Goal: Task Accomplishment & Management: Complete application form

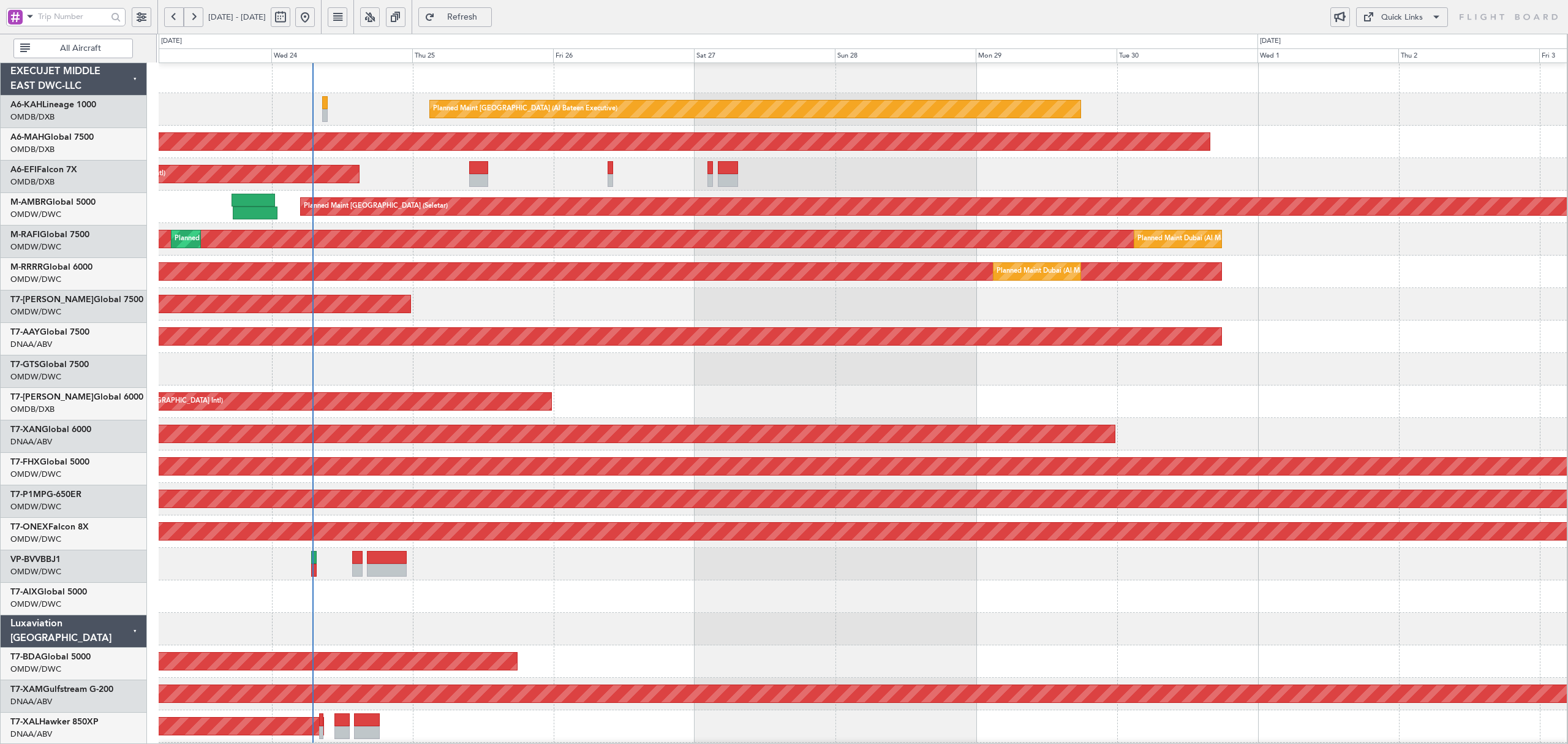
scroll to position [2, 0]
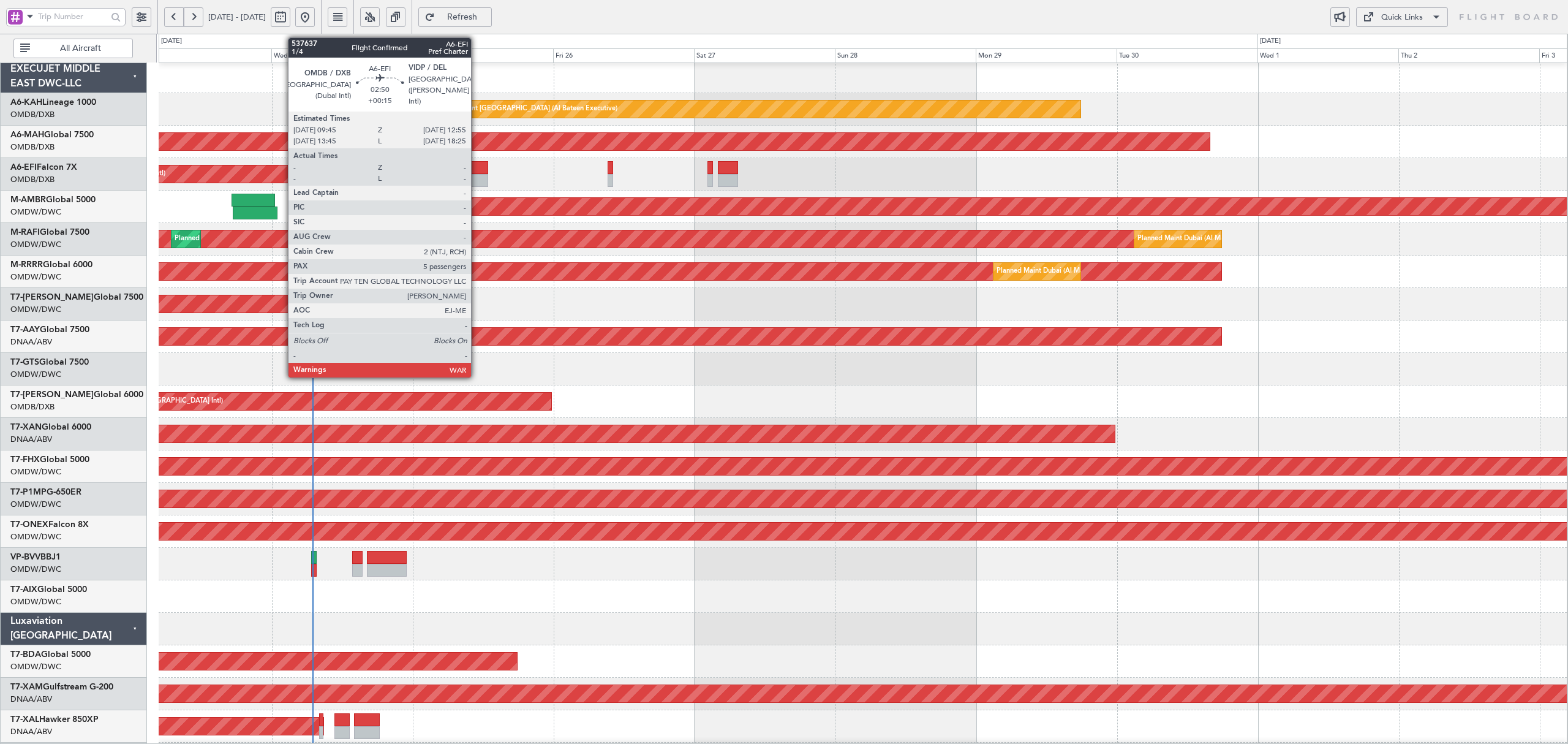
click at [477, 174] on div at bounding box center [479, 180] width 19 height 13
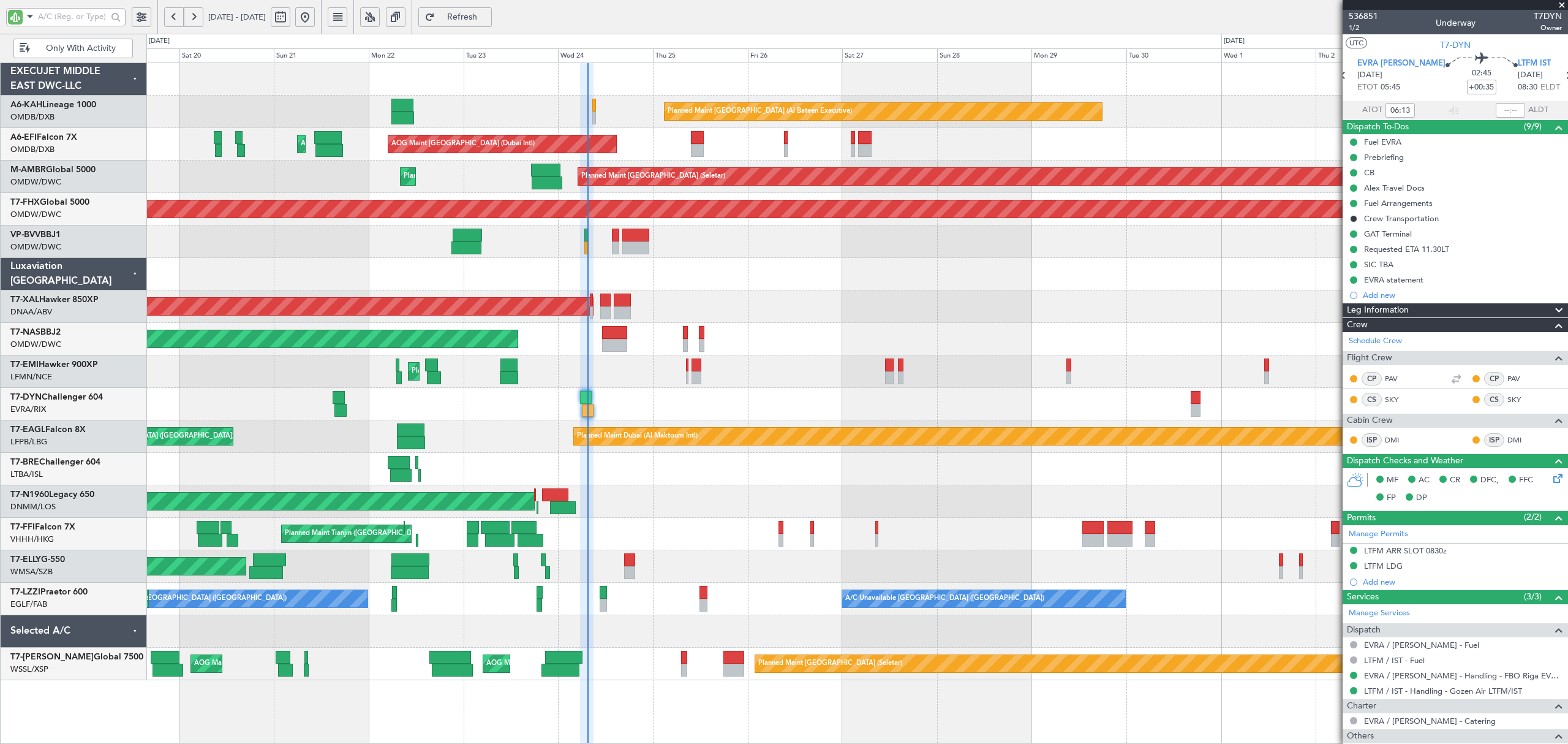
click at [1135, 260] on div at bounding box center [857, 274] width 1421 height 33
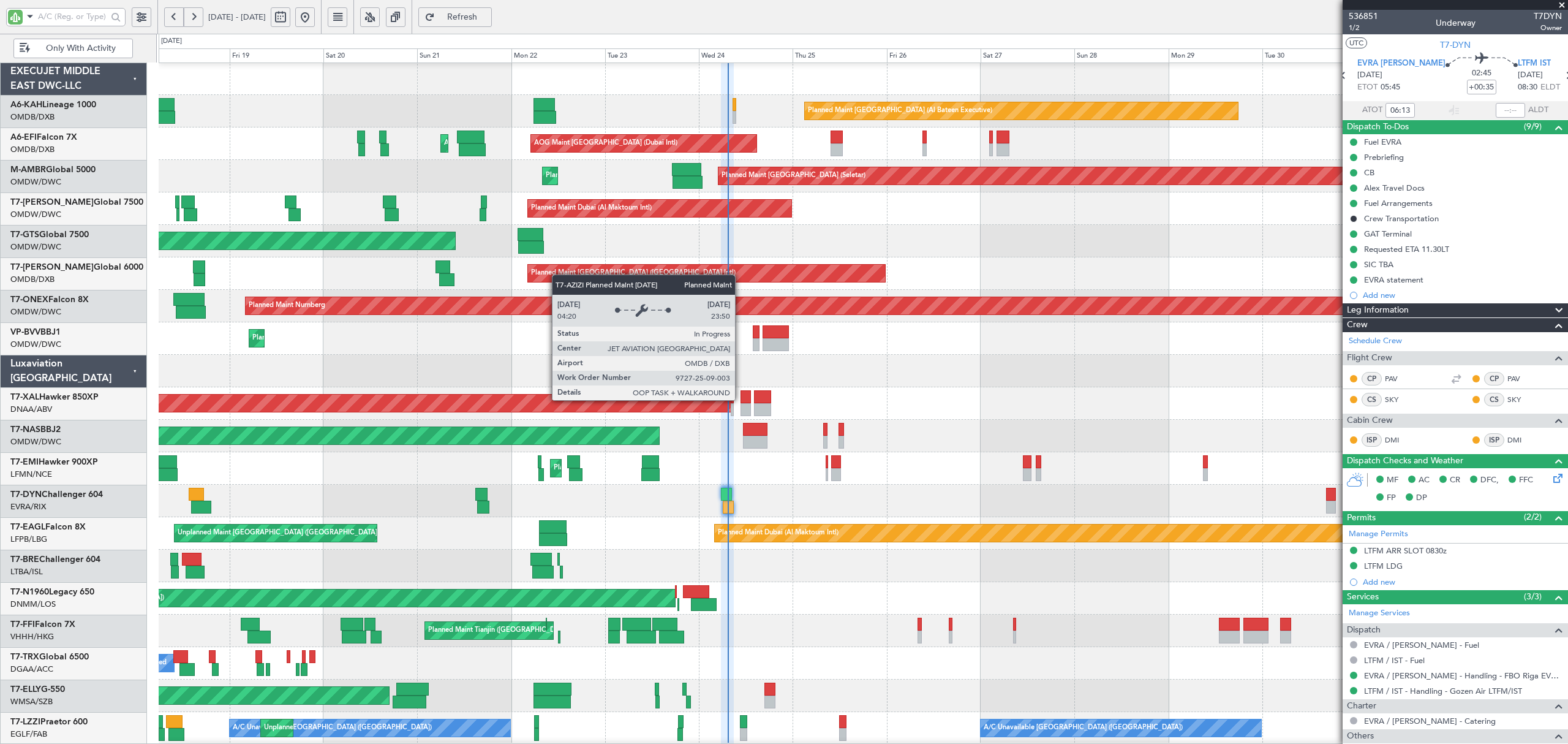
scroll to position [1, 0]
click at [592, 275] on div "Planned Maint [GEOGRAPHIC_DATA] ([GEOGRAPHIC_DATA] Intl)" at bounding box center [633, 273] width 205 height 19
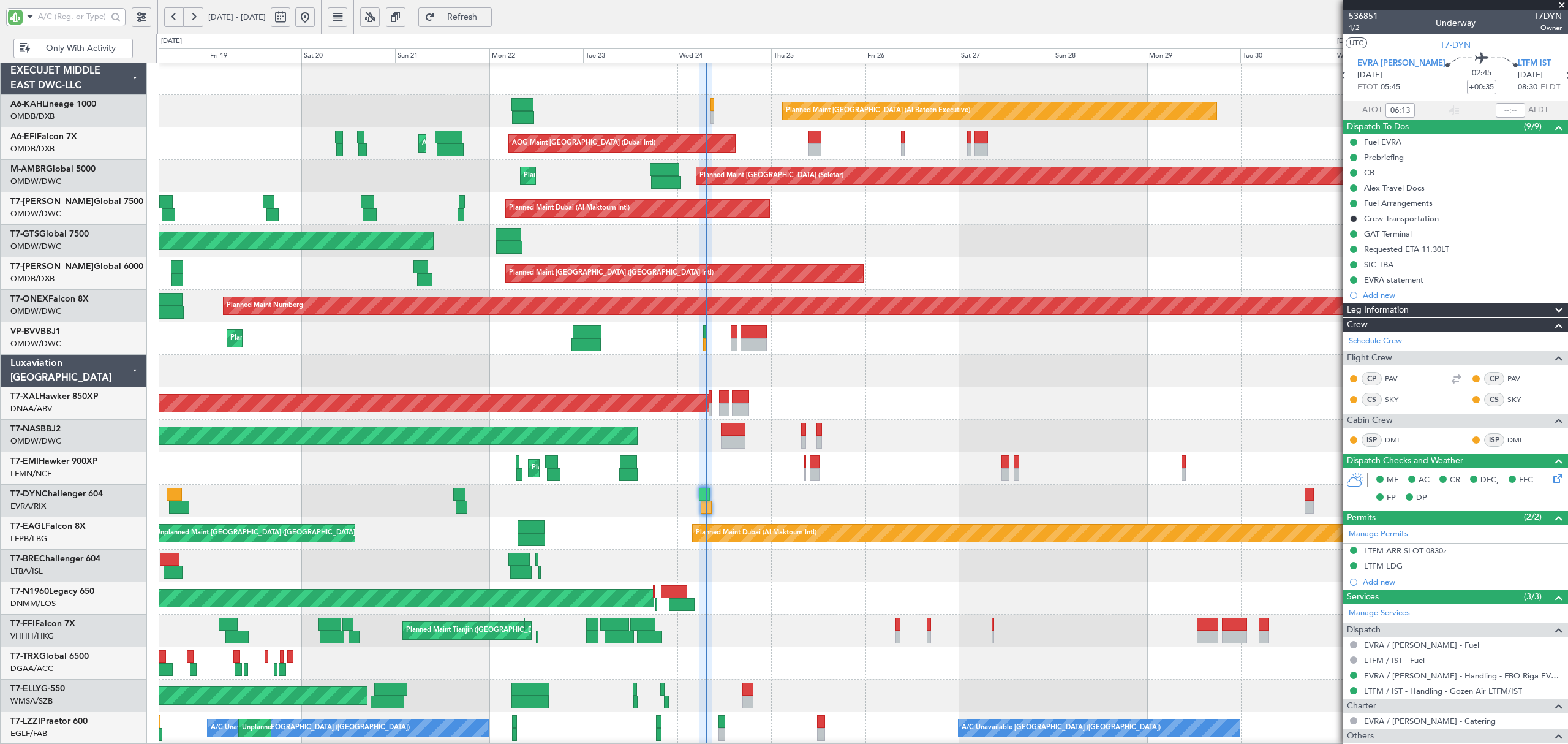
click at [744, 249] on div "AOG Maint [GEOGRAPHIC_DATA] (Seletar)" at bounding box center [863, 241] width 1409 height 33
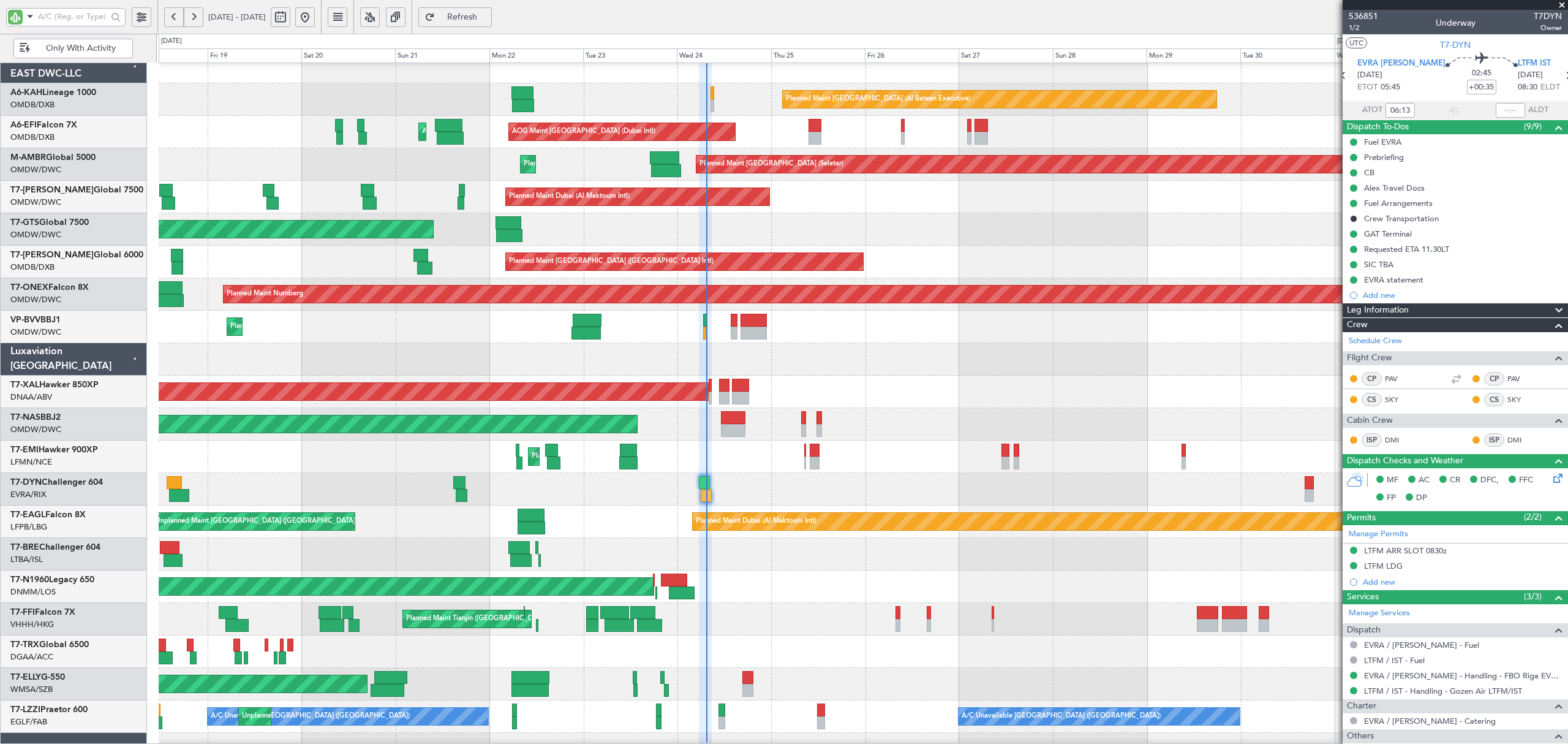
scroll to position [0, 0]
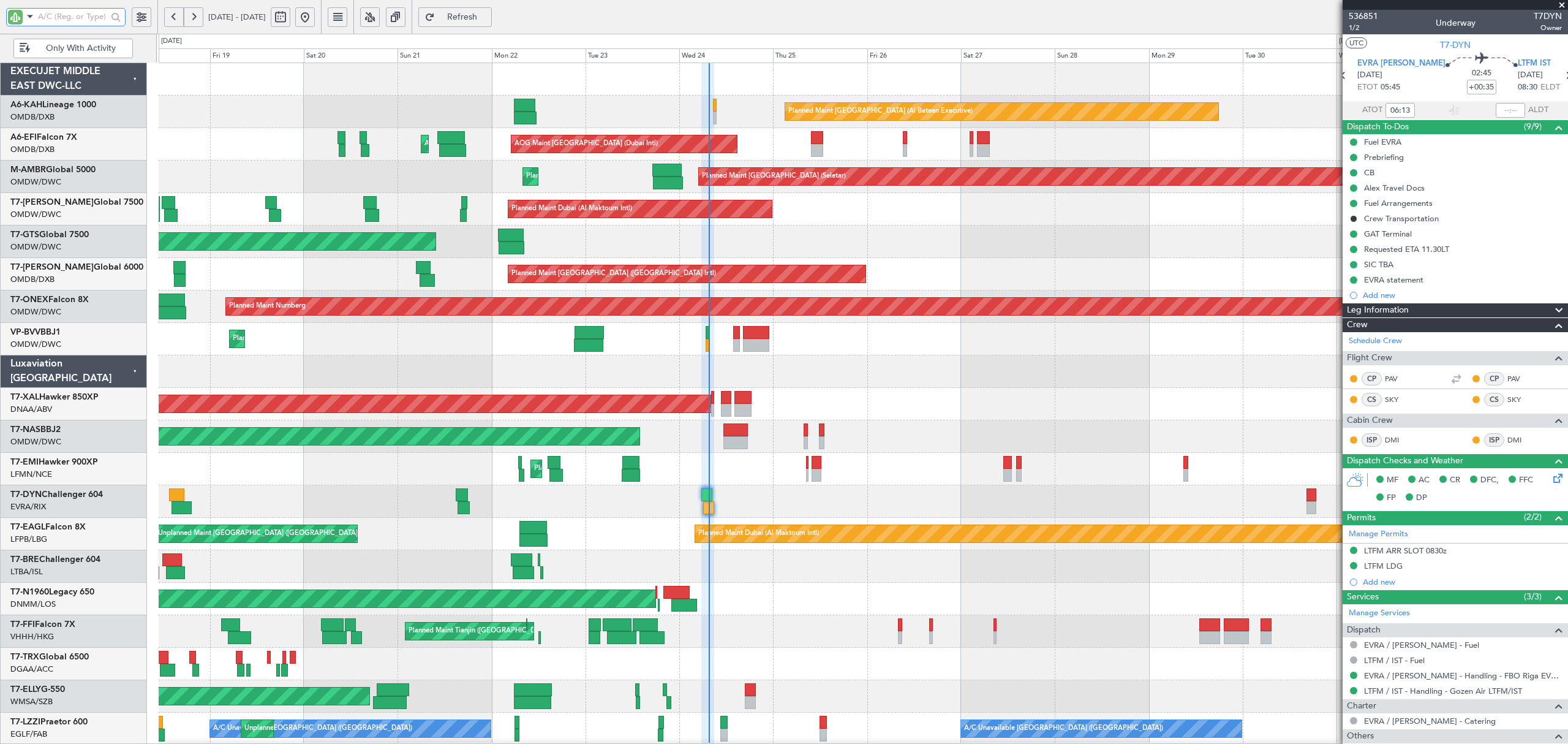
click at [51, 13] on input "text" at bounding box center [72, 16] width 69 height 19
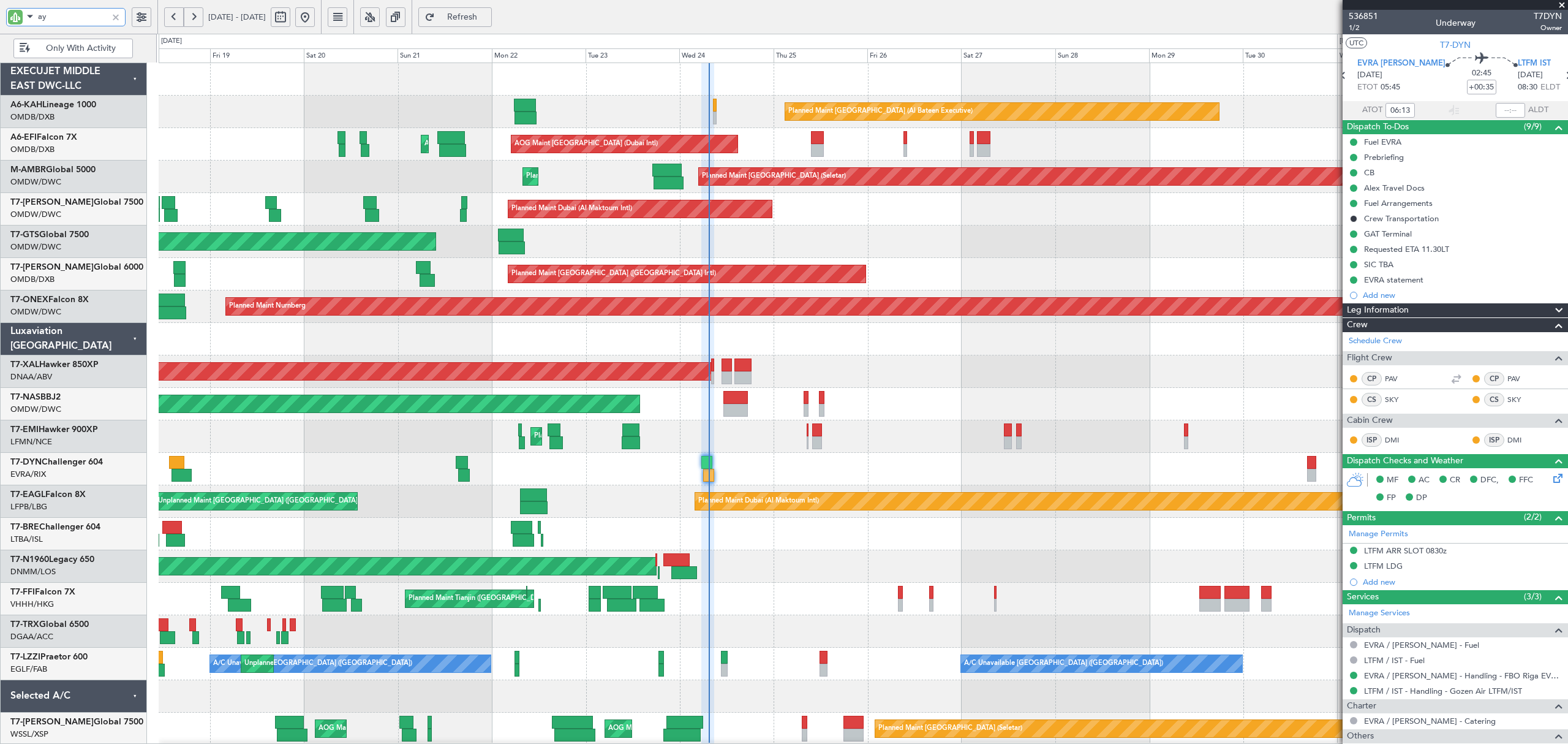
type input "aya"
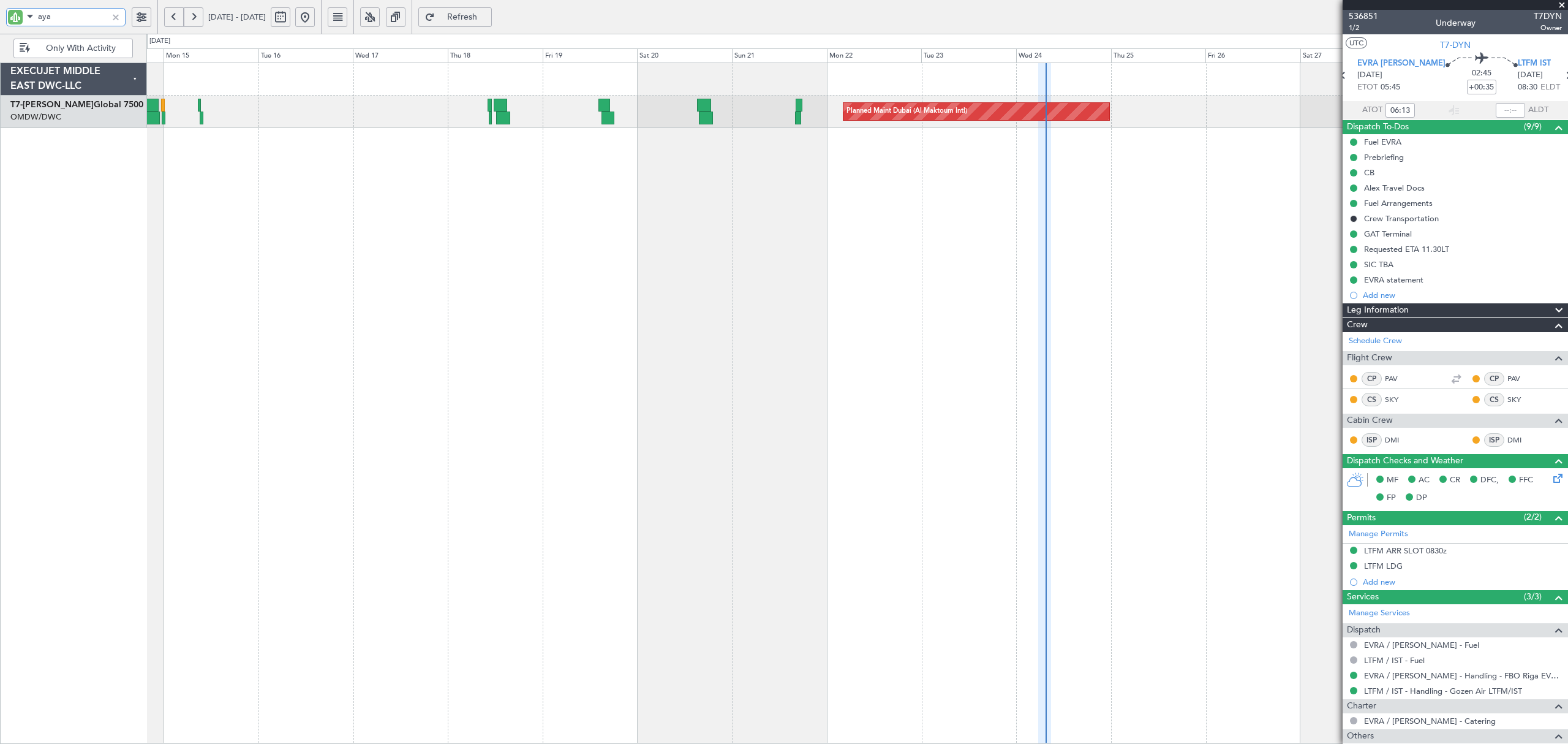
click at [735, 171] on div "Planned Maint Dubai (Al Maktoum Intl)" at bounding box center [857, 403] width 1421 height 681
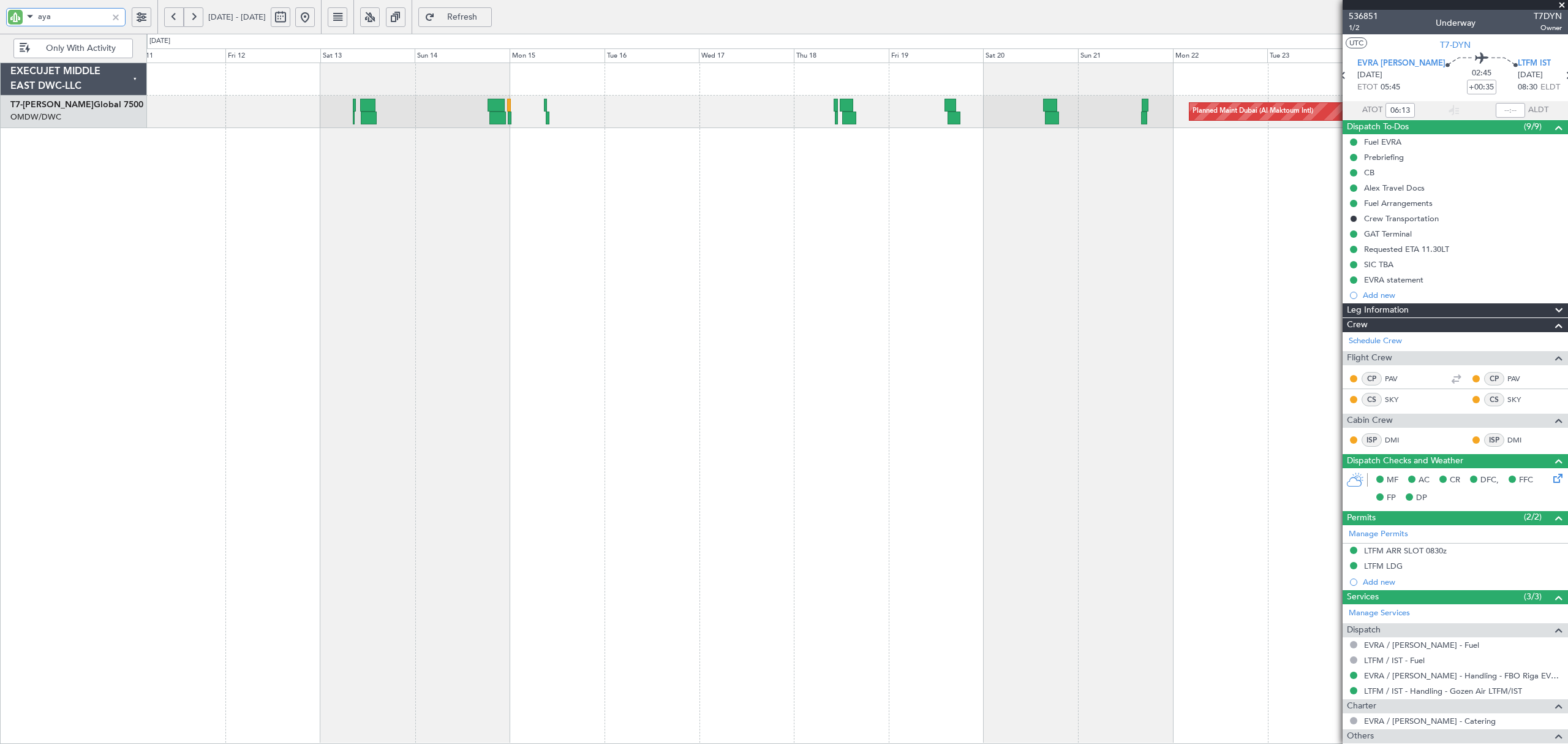
click at [799, 154] on div "Planned Maint Dubai (Al Maktoum Intl)" at bounding box center [857, 403] width 1421 height 681
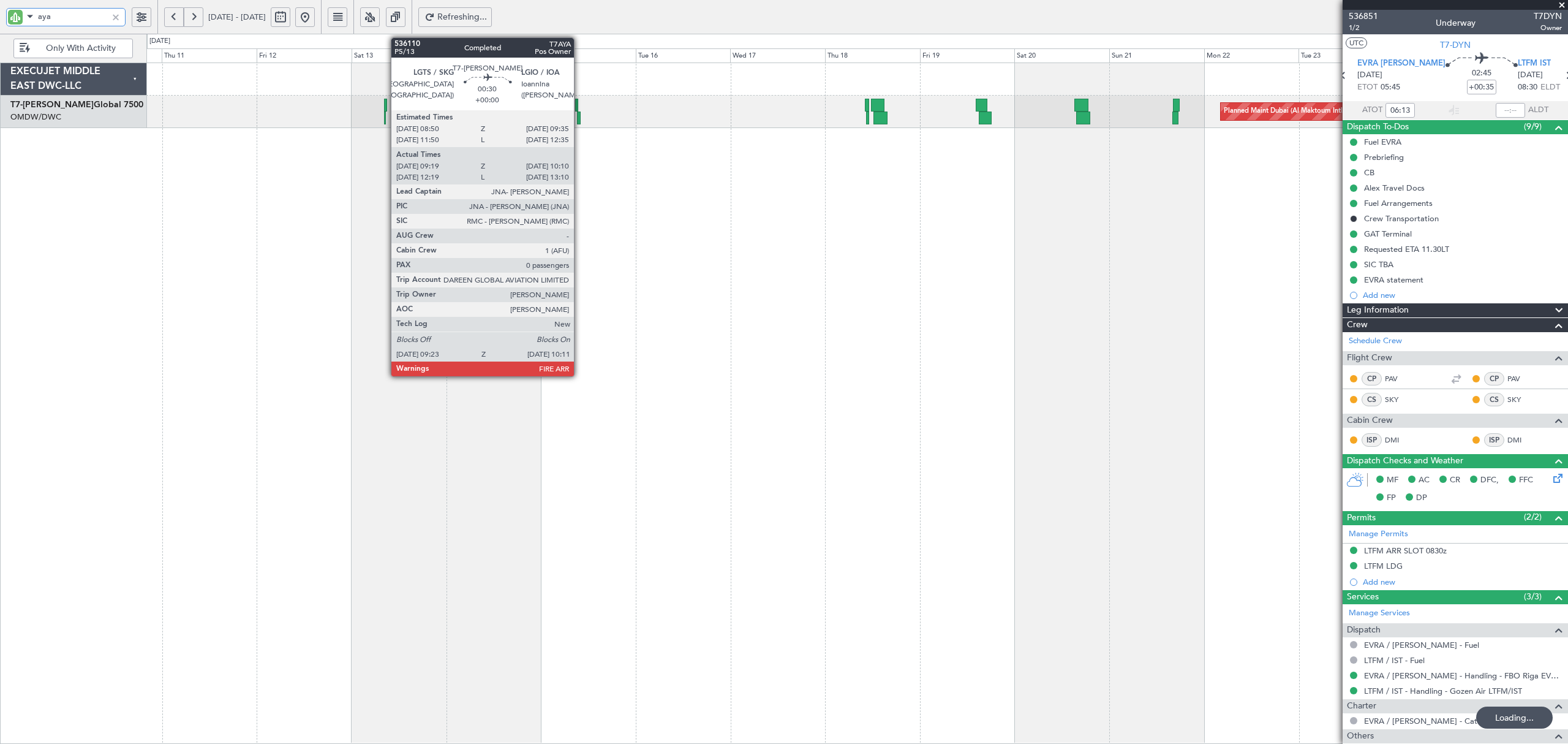
click at [579, 119] on div at bounding box center [579, 118] width 4 height 13
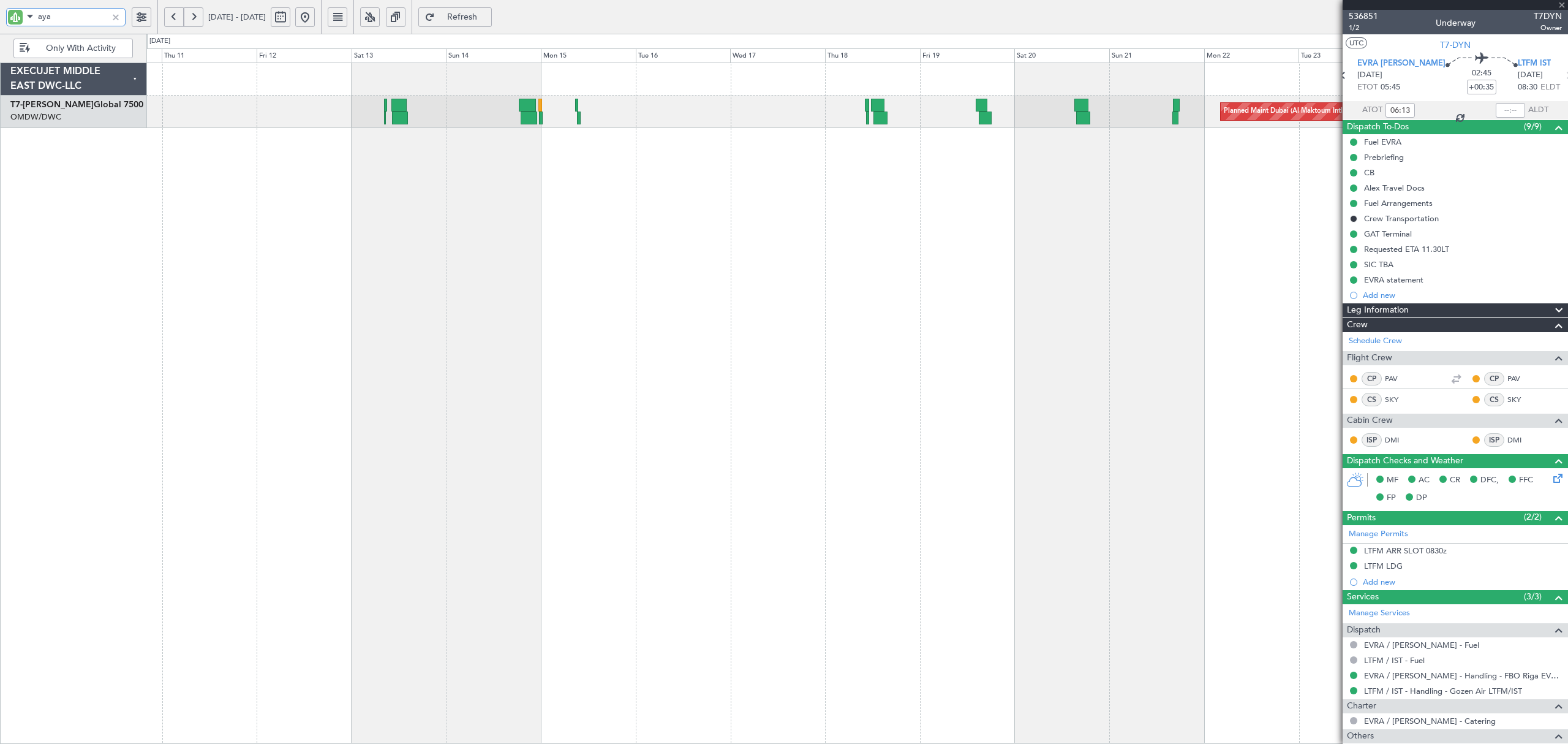
type input "09:29"
type input "10:05"
type input "0"
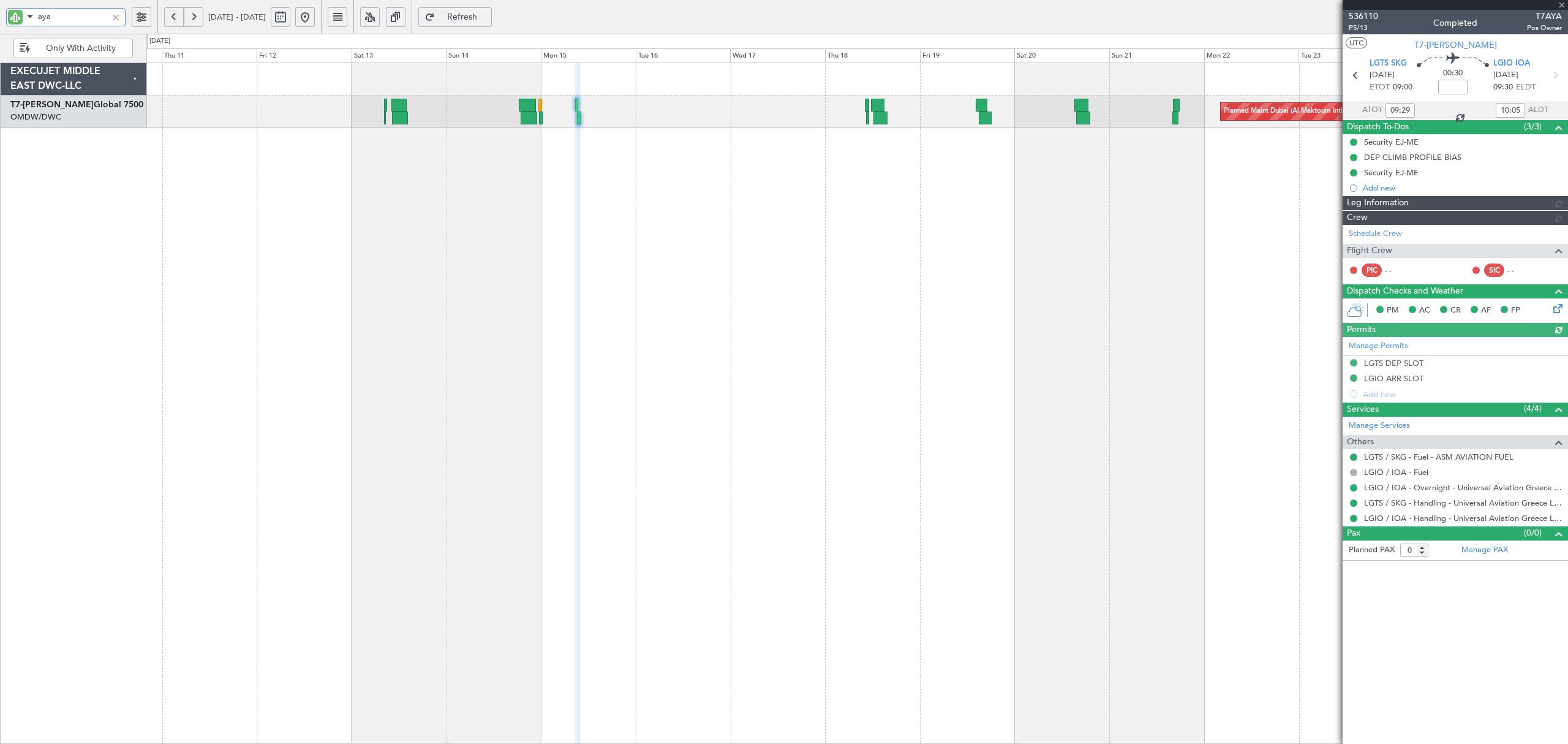
type input "Anita Mani (ANI)"
type input "7303"
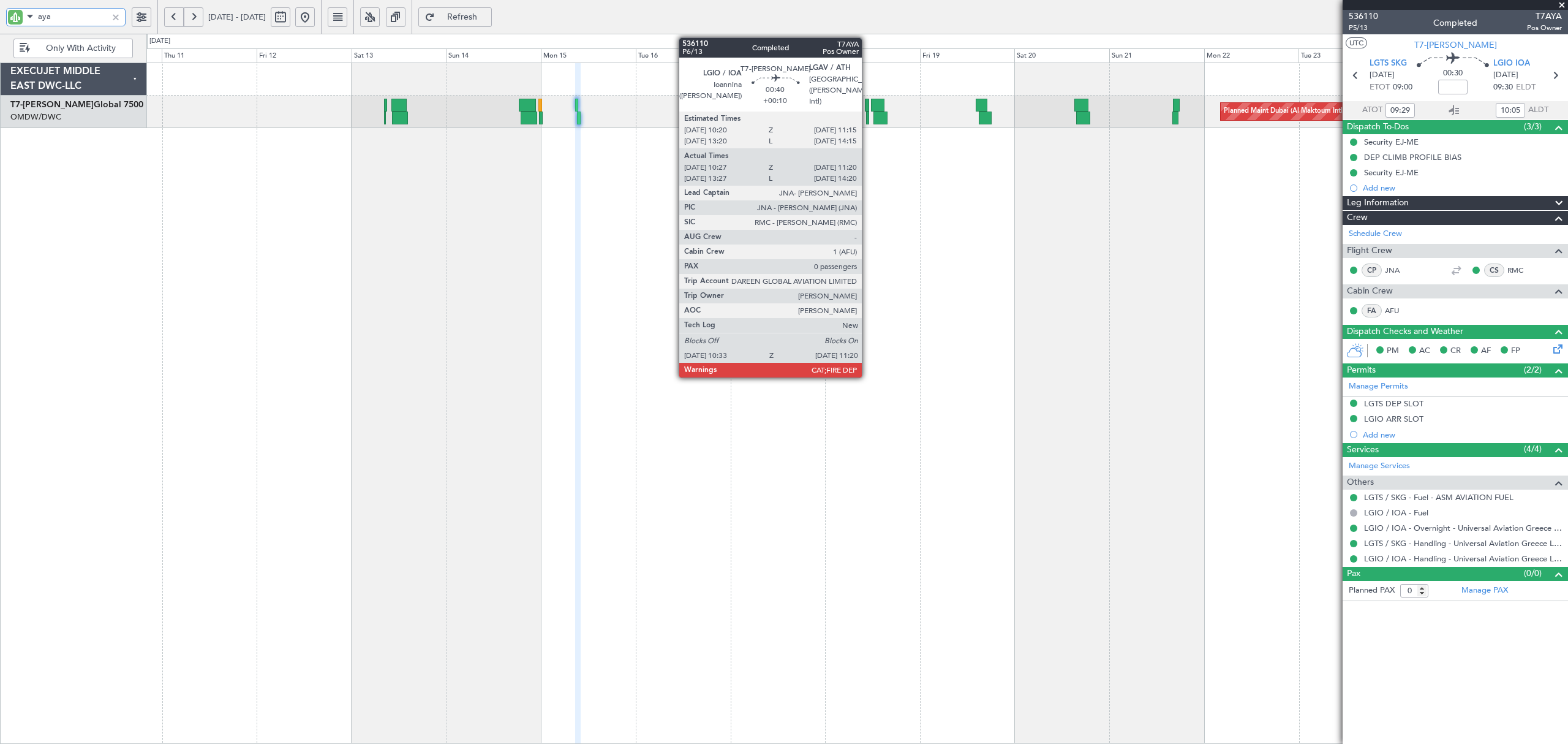
click at [867, 120] on div at bounding box center [867, 118] width 4 height 13
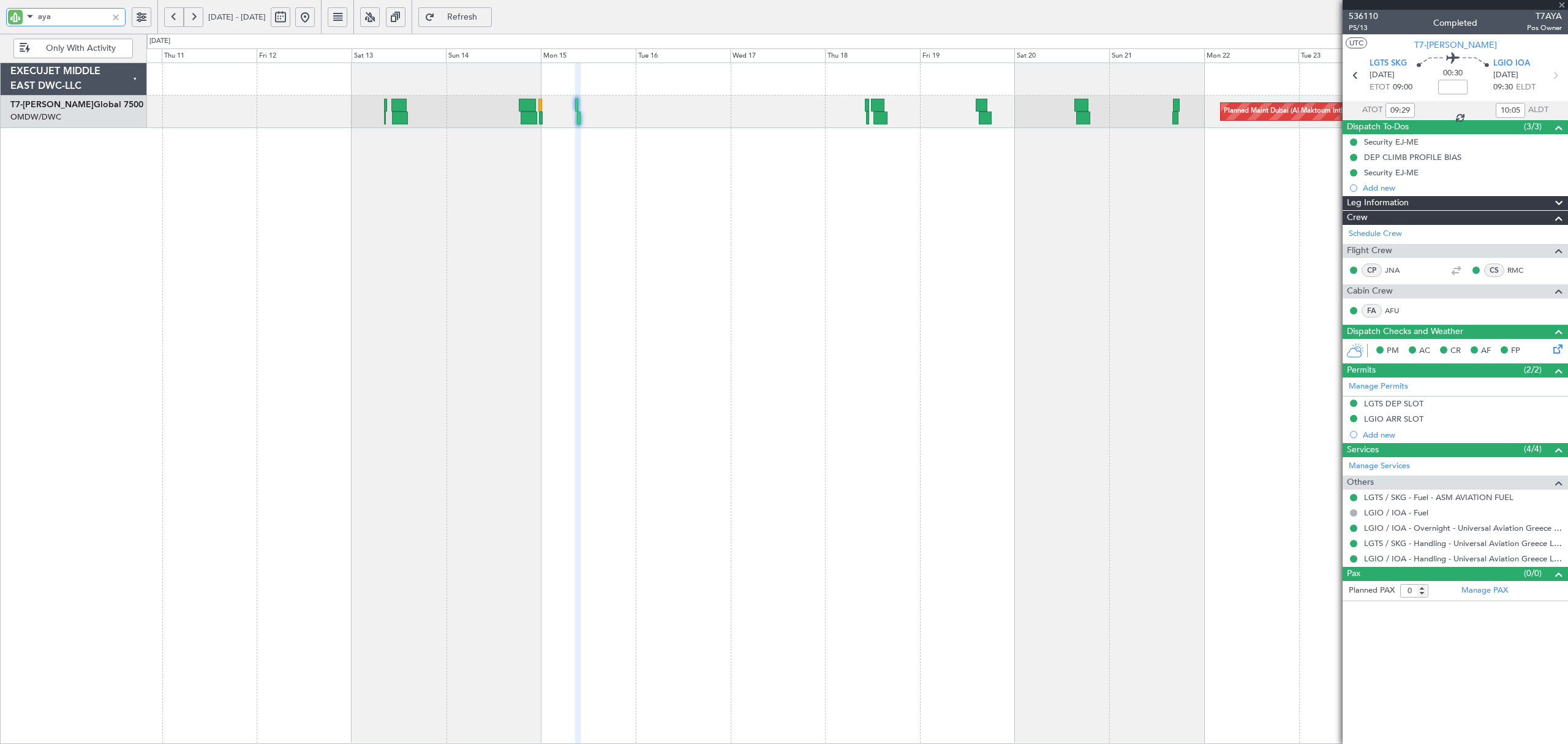
type input "+00:10"
type input "10:37"
type input "11:15"
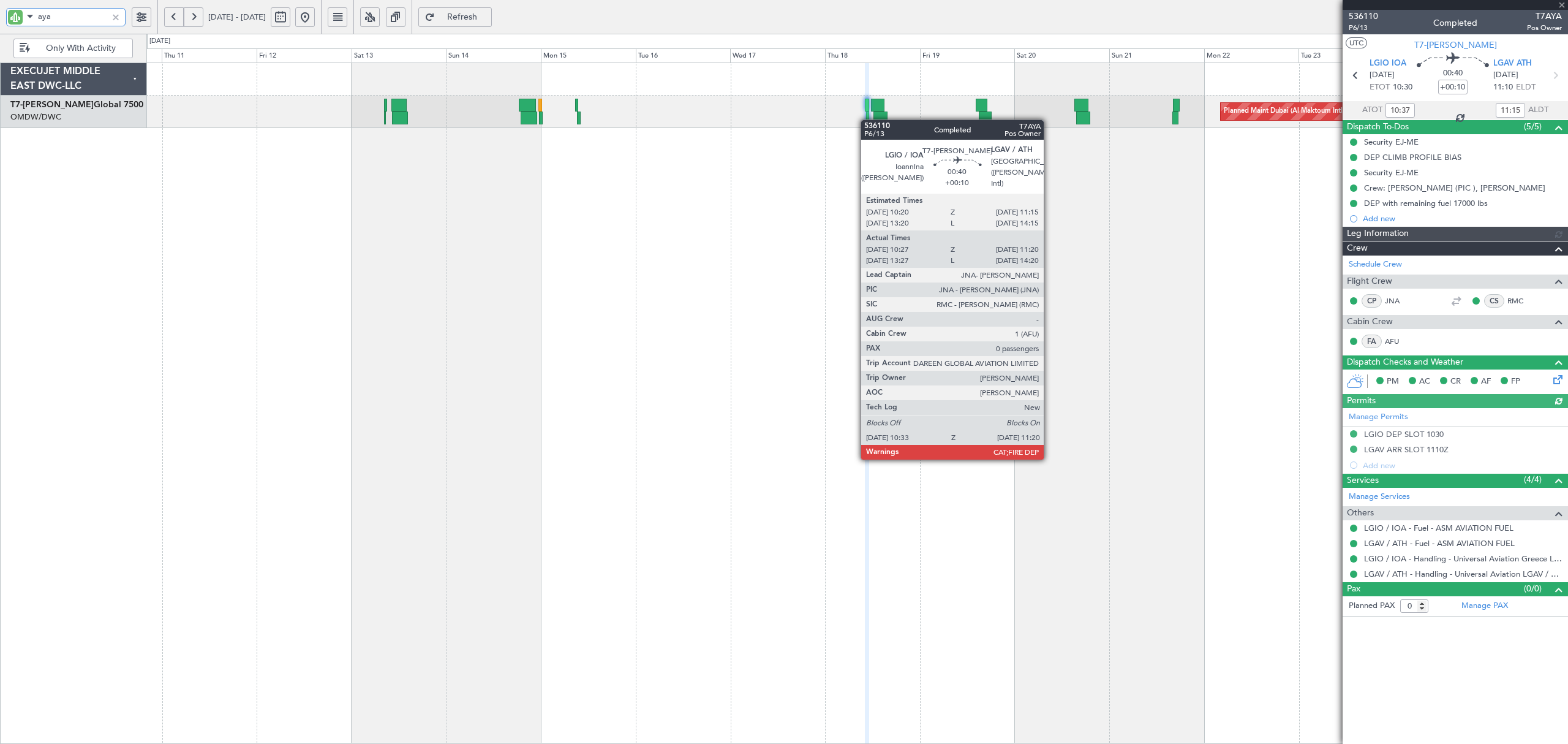
type input "Dherander Fithani (DHF)"
type input "7312"
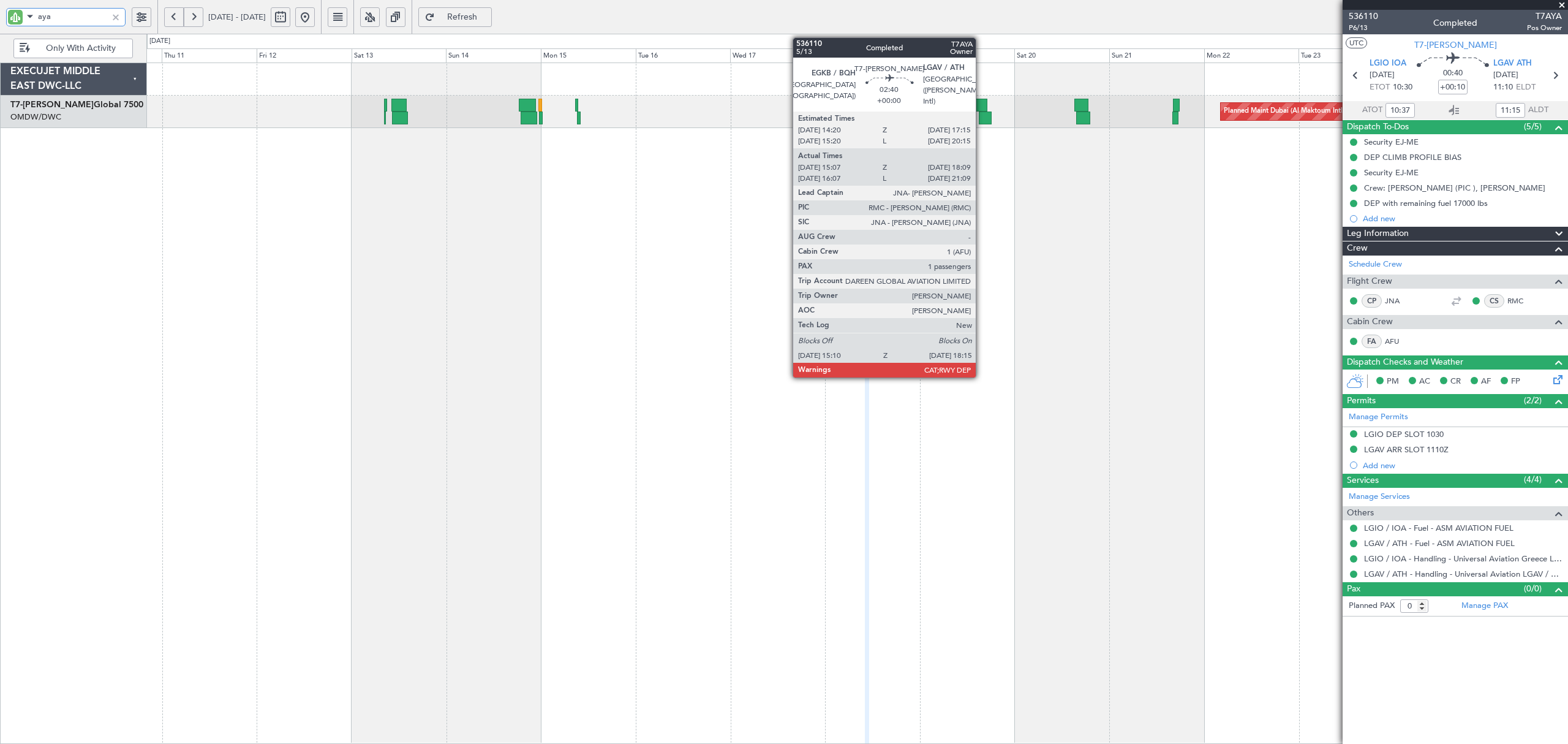
click at [981, 114] on div at bounding box center [985, 118] width 12 height 13
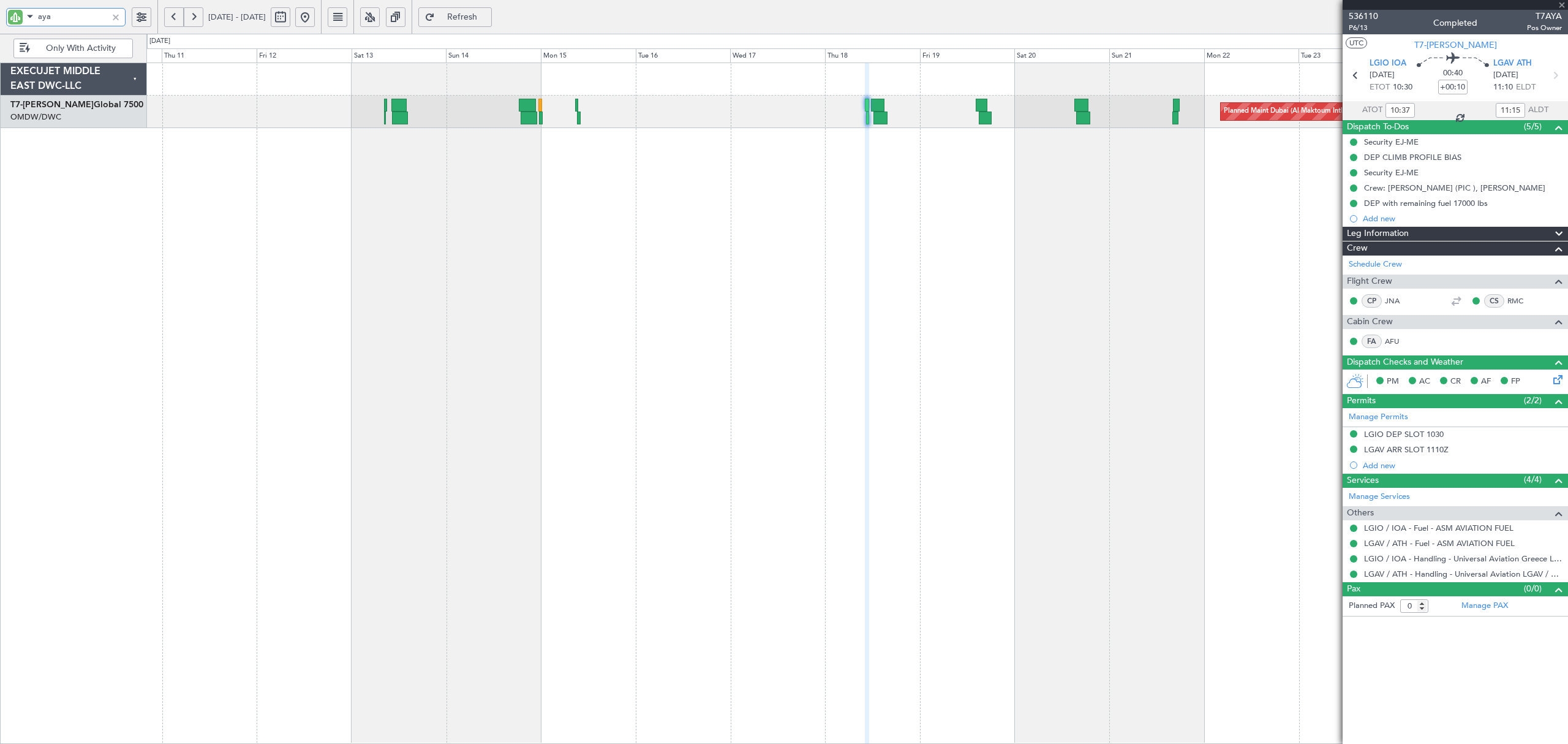
type input "15:17"
type input "18:04"
type input "1"
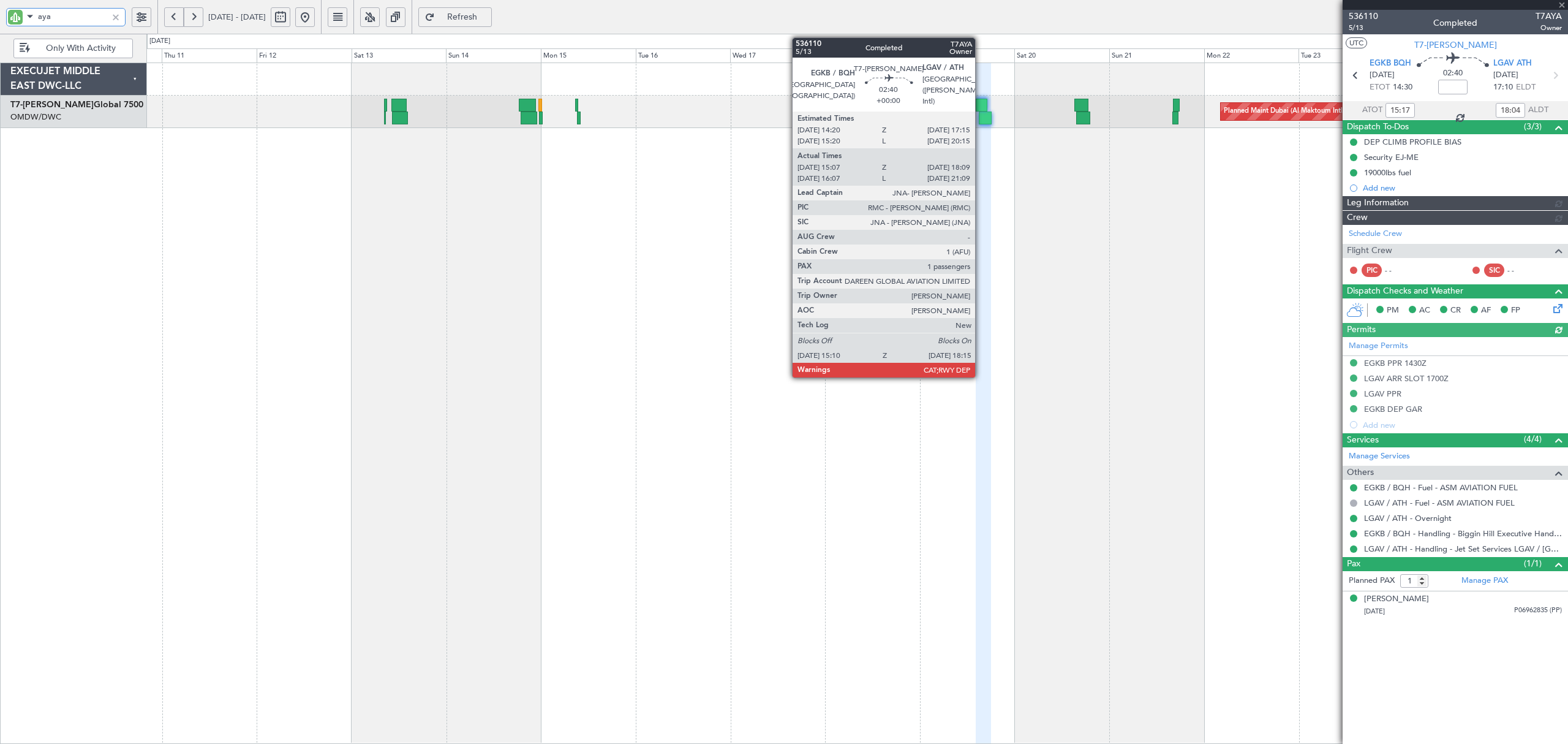
type input "Rohit Roy (ROY)"
type input "7177"
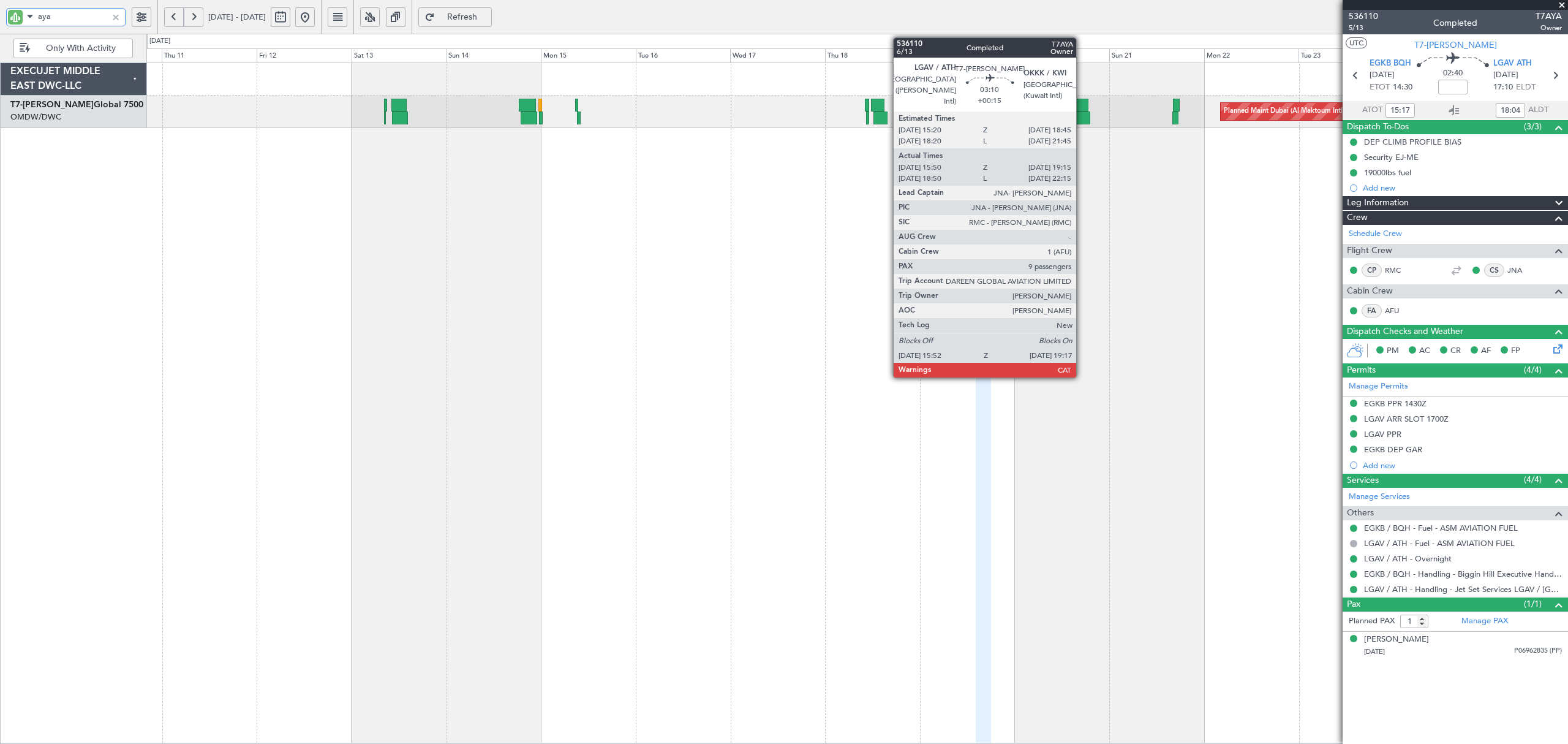
click at [1082, 119] on div at bounding box center [1083, 118] width 14 height 13
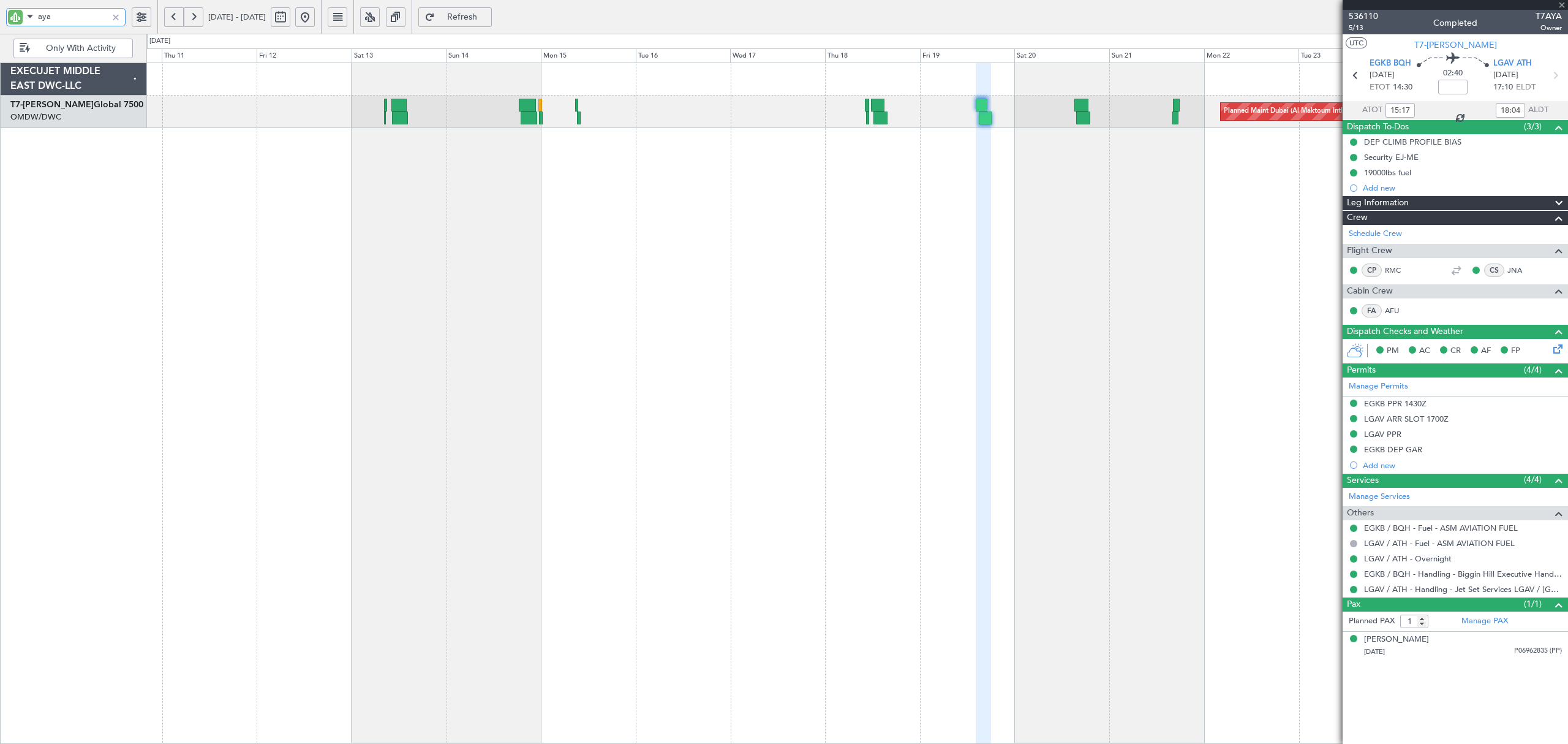
type input "+00:15"
type input "16:00"
type input "19:10"
type input "9"
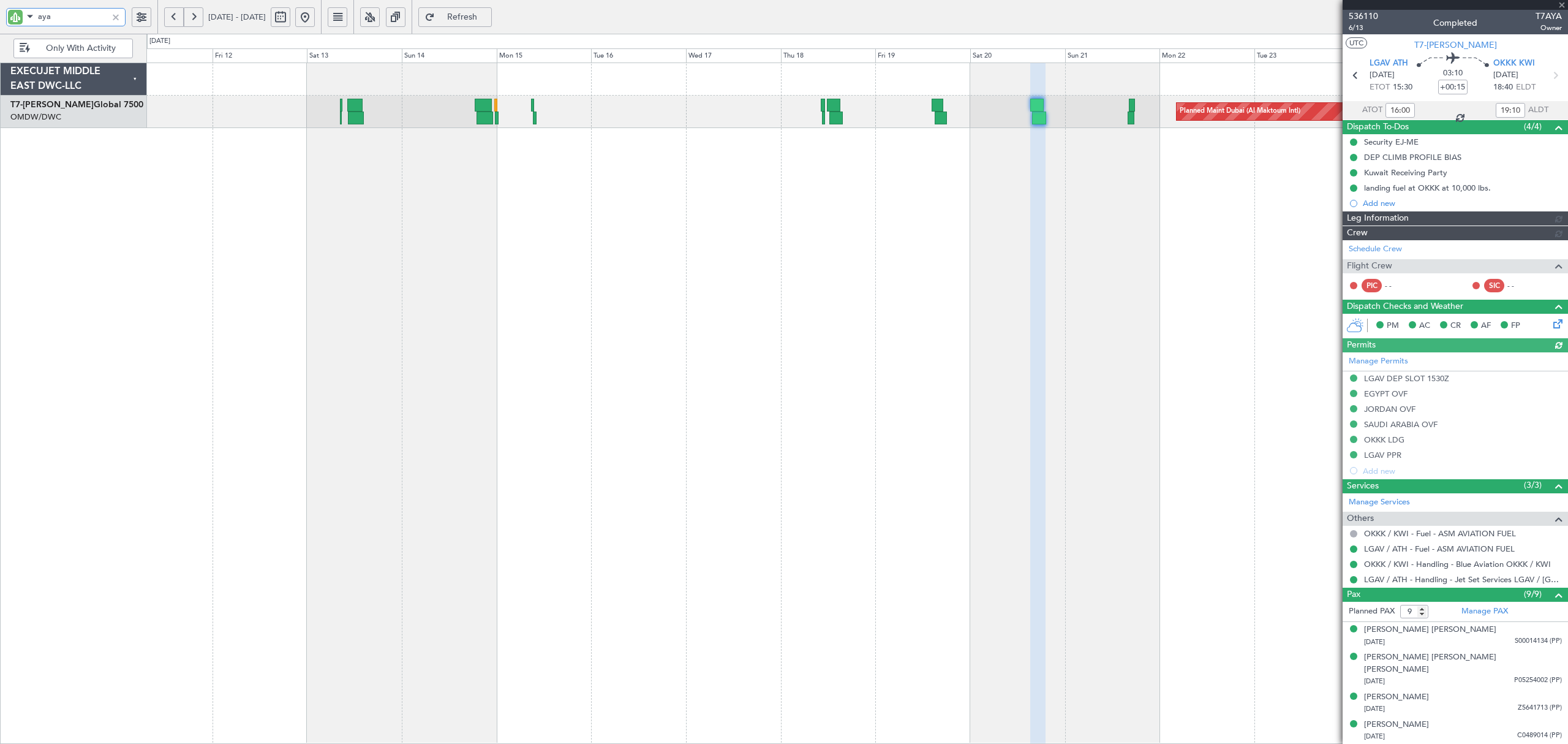
click at [911, 191] on div "Planned Maint Dubai (Al Maktoum Intl)" at bounding box center [857, 403] width 1421 height 681
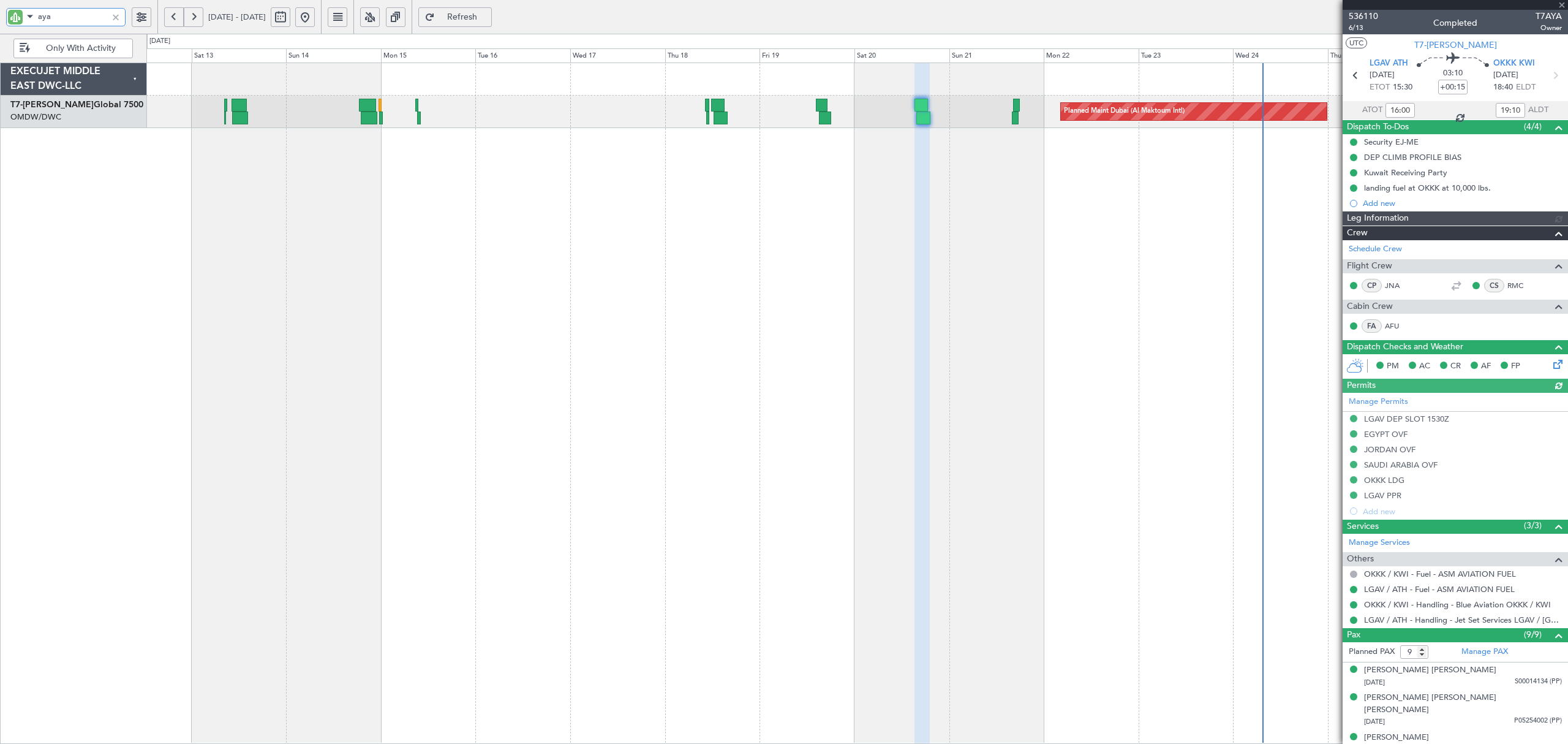
type input "Rohit Roy (ROY)"
type input "7307"
type input "aya"
type input "Rohit Roy (ROY)"
type input "7307"
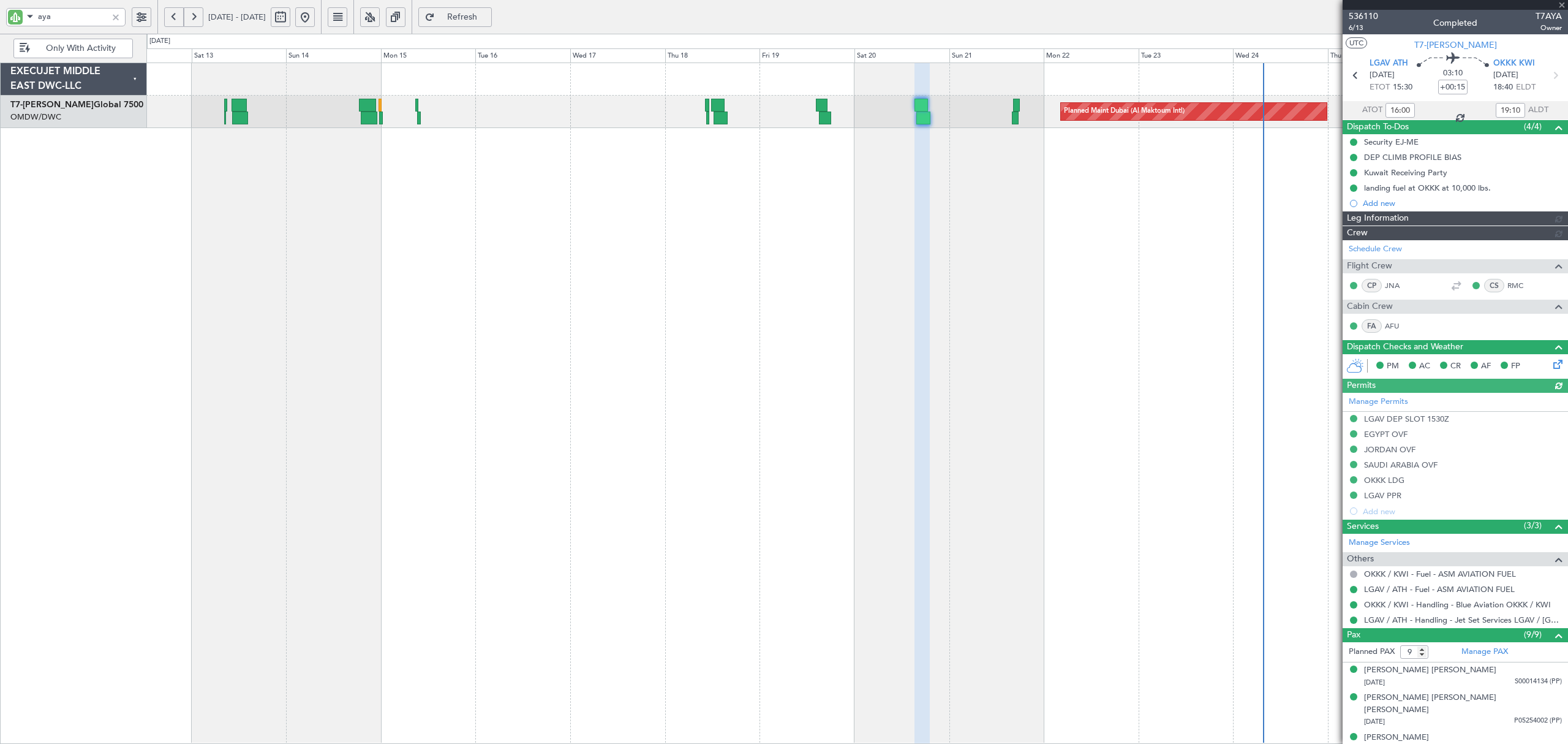
type input "Rohit Roy (ROY)"
type input "7307"
click at [848, 239] on div "Planned Maint Dubai (Al Maktoum Intl)" at bounding box center [857, 403] width 1421 height 681
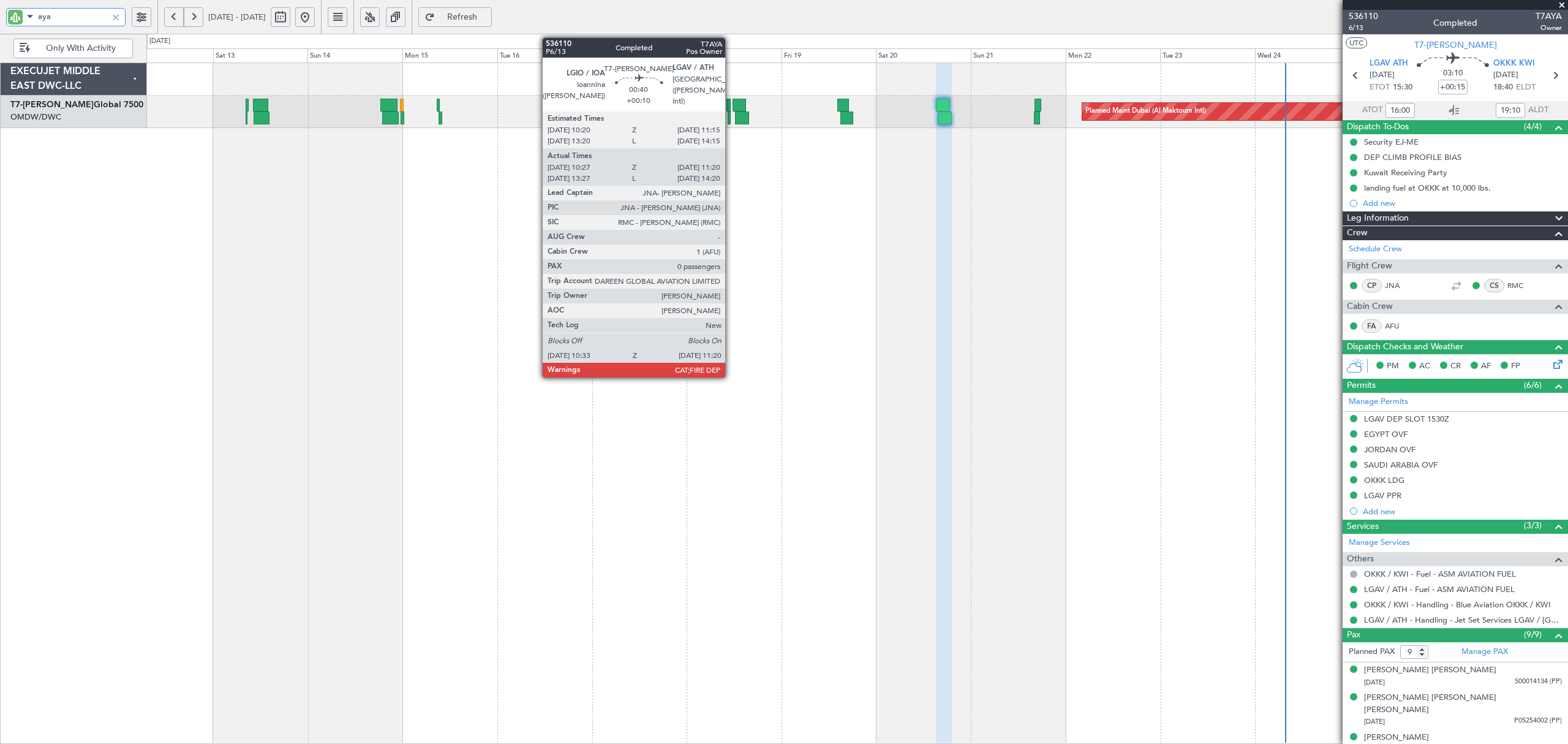
click at [731, 116] on div at bounding box center [729, 118] width 4 height 13
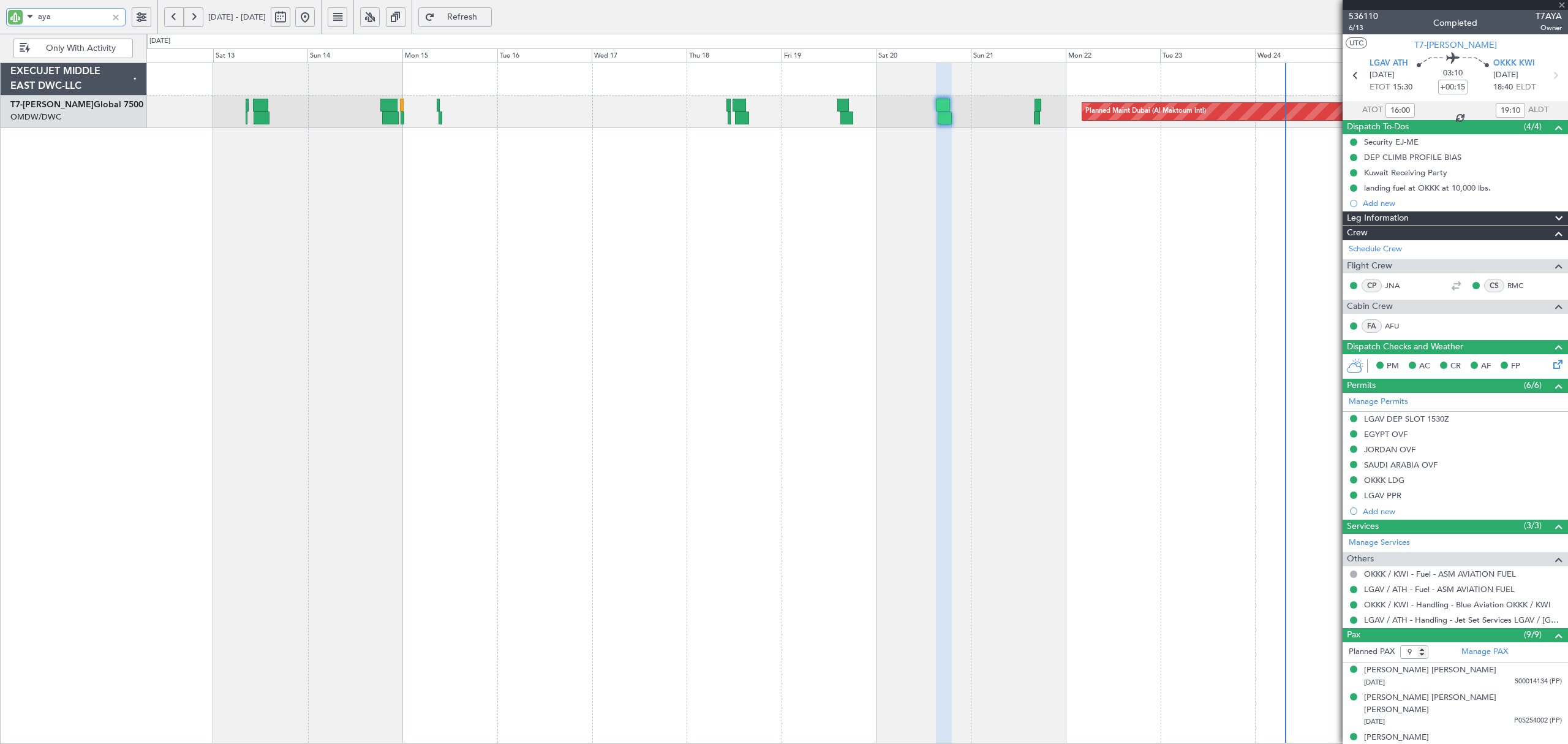
type input "+00:10"
type input "10:37"
type input "11:15"
type input "0"
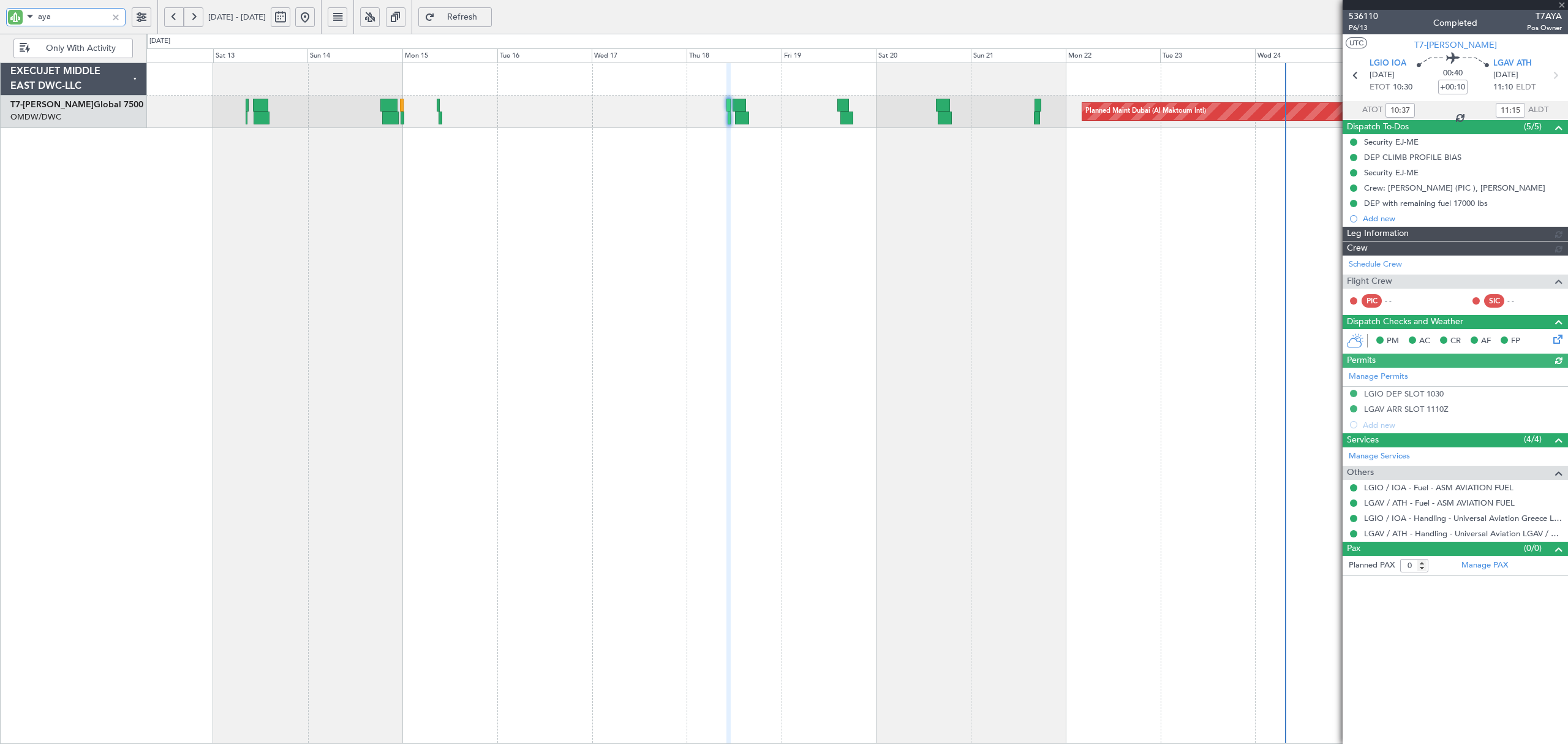
type input "Dherander Fithani (DHF)"
type input "7312"
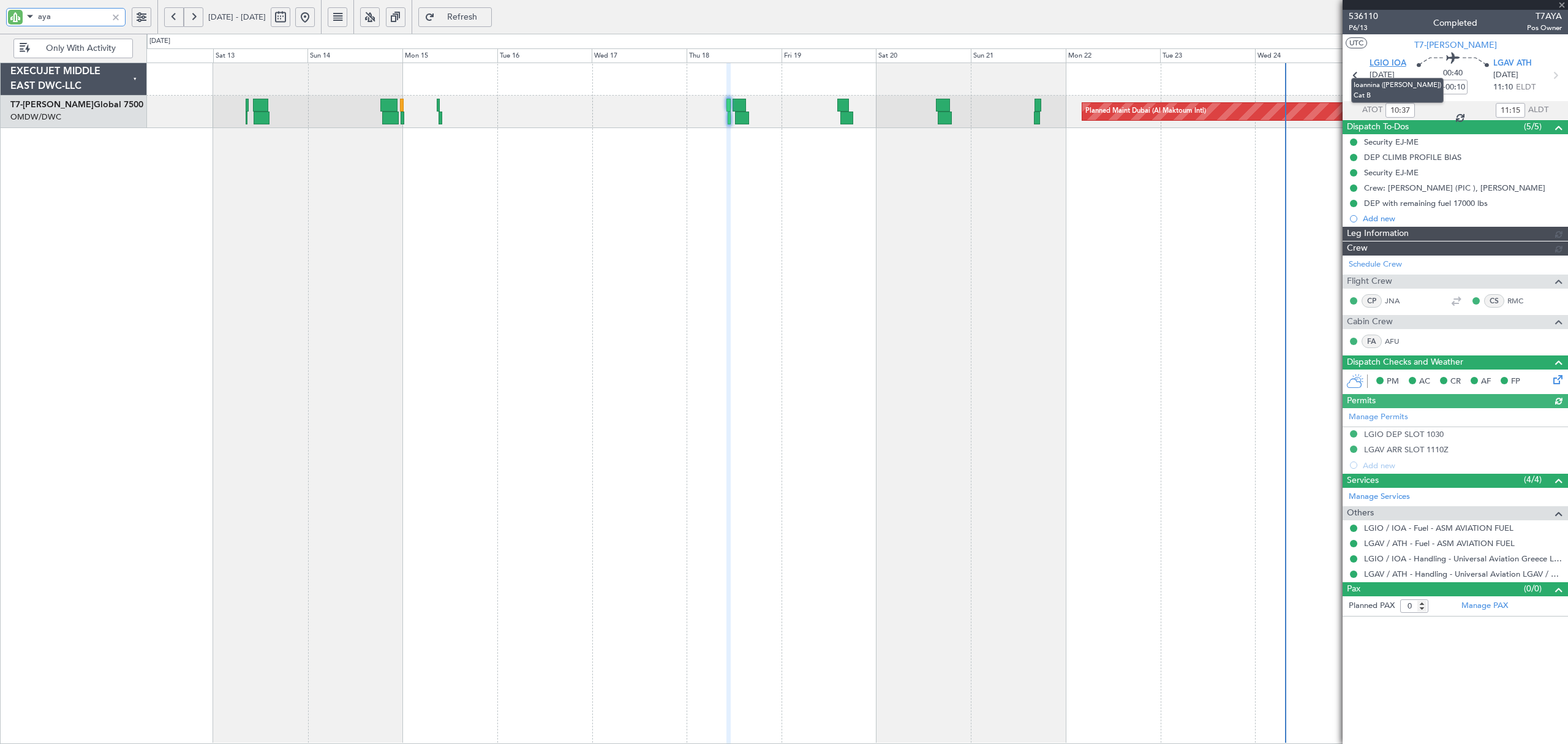
type input "Dherander Fithani (DHF)"
type input "7312"
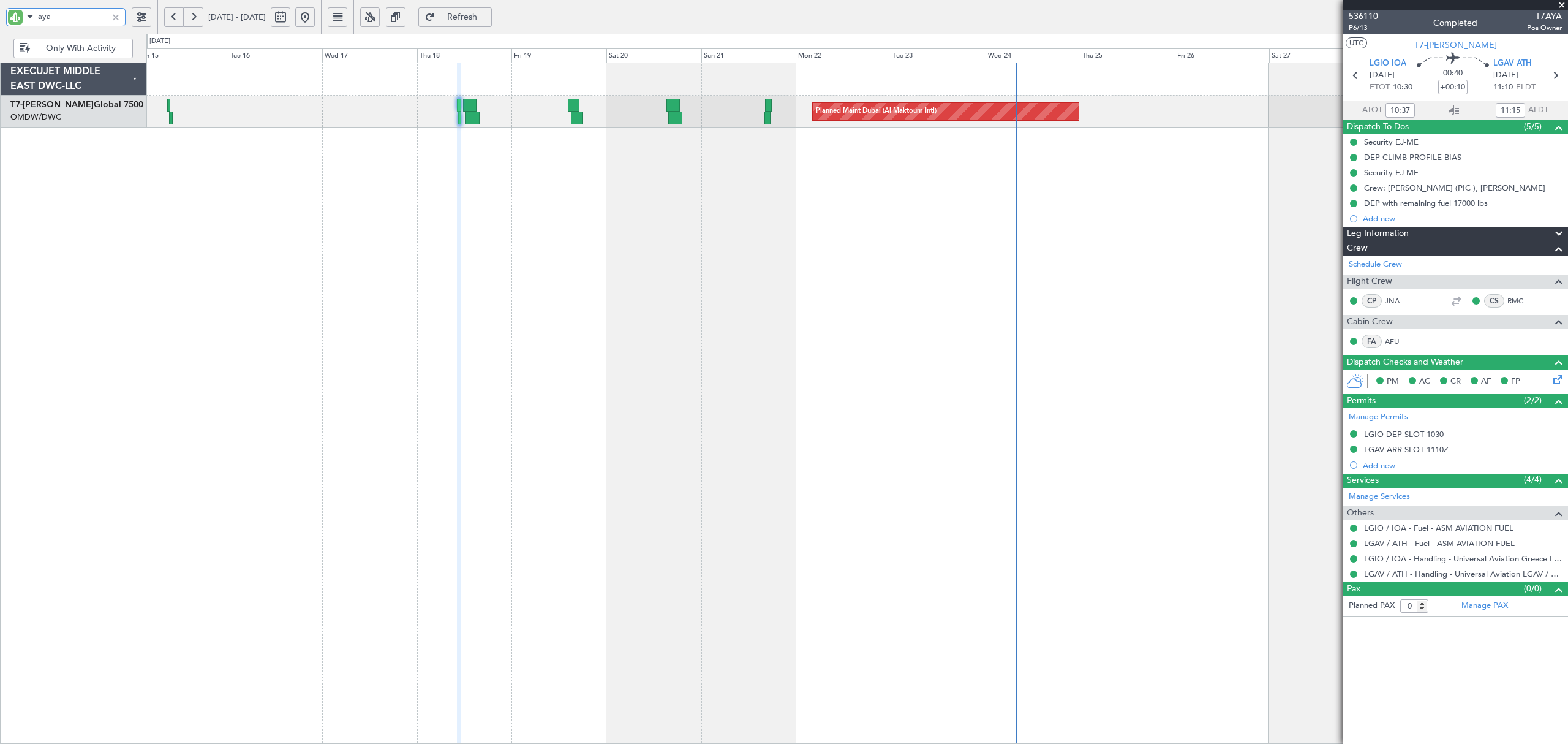
click at [866, 233] on div "Planned Maint Dubai (Al Maktoum Intl)" at bounding box center [857, 403] width 1421 height 681
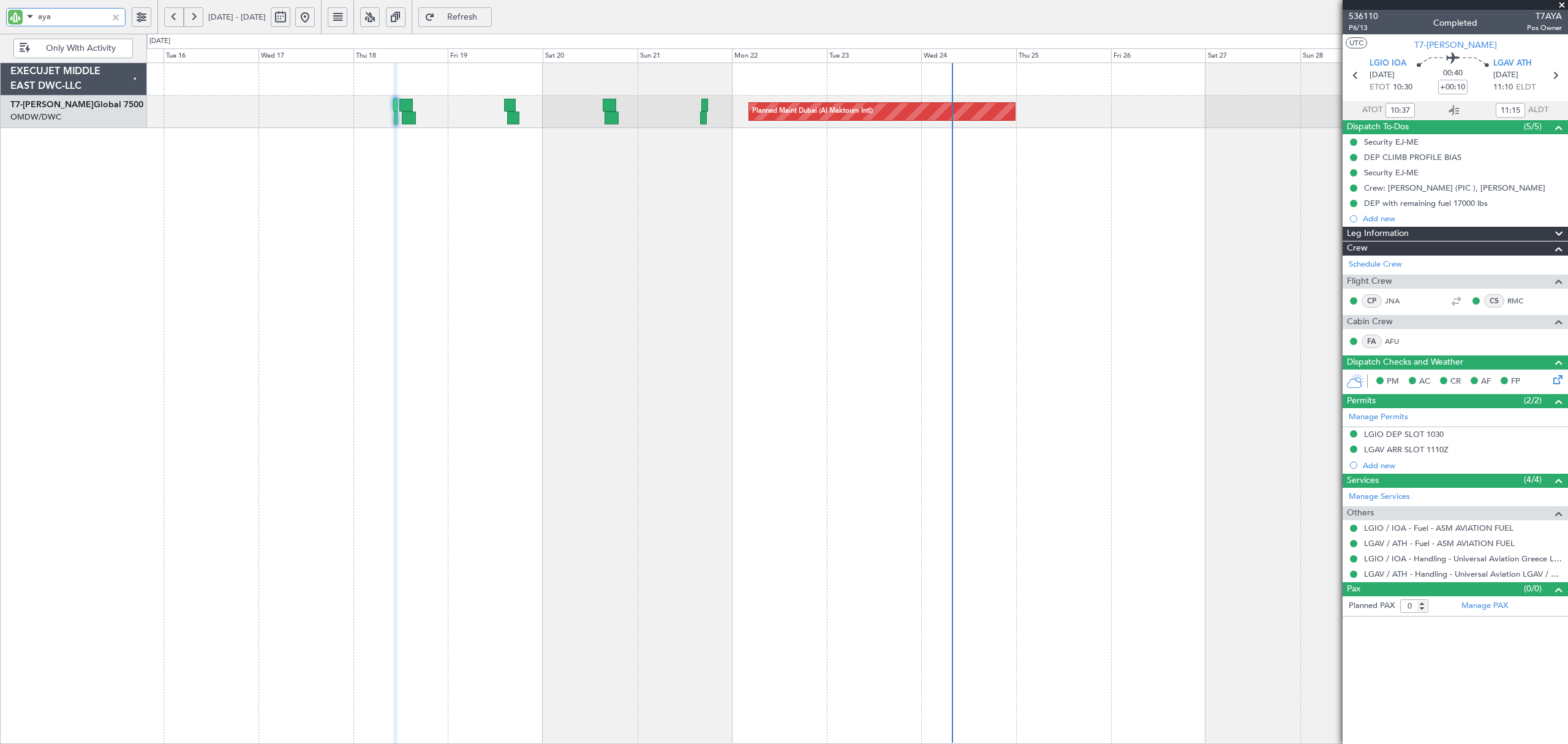
click at [976, 157] on div "Planned Maint Dubai (Al Maktoum Intl)" at bounding box center [857, 403] width 1421 height 681
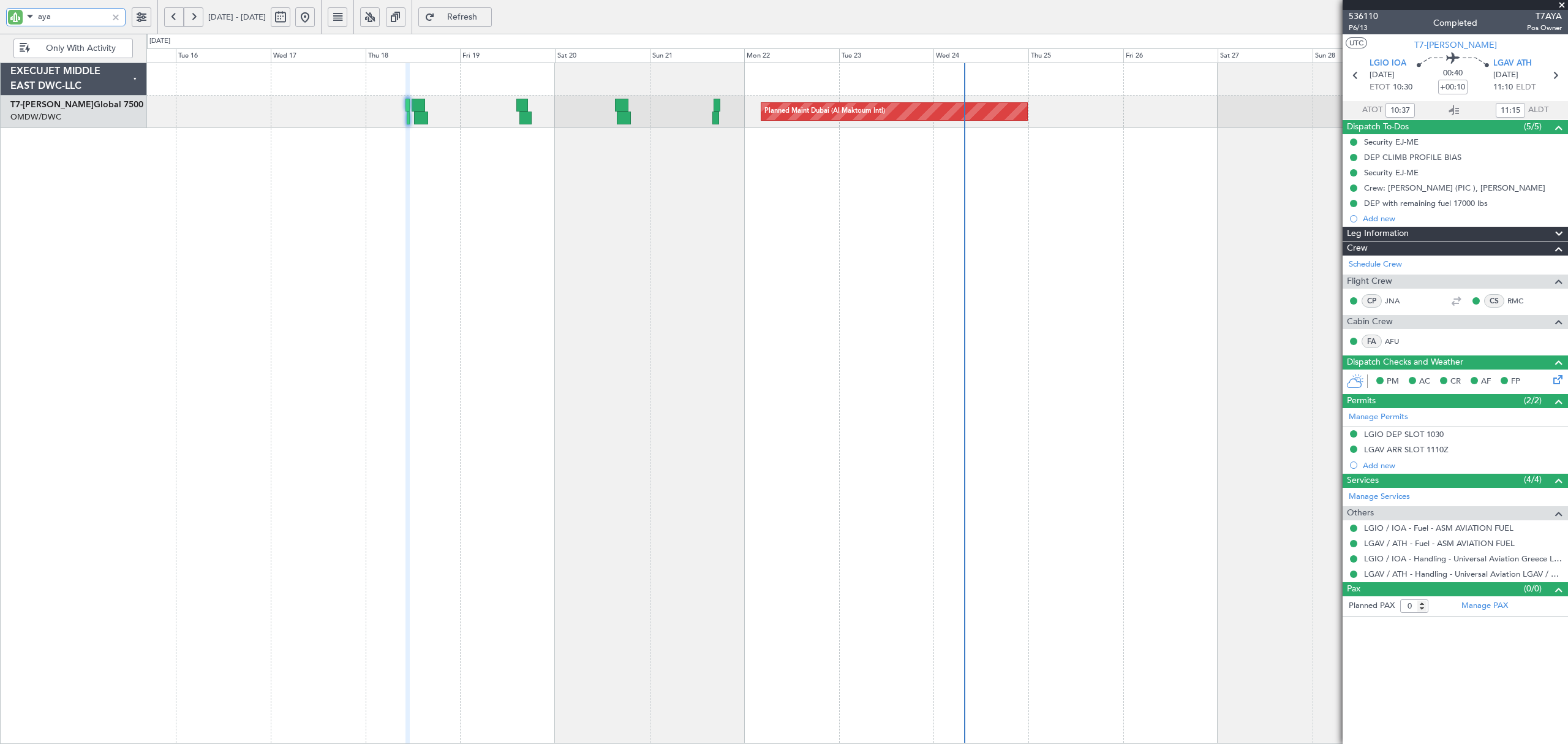
click at [1033, 110] on div "Planned Maint Dubai (Al Maktoum Intl)" at bounding box center [857, 112] width 1421 height 33
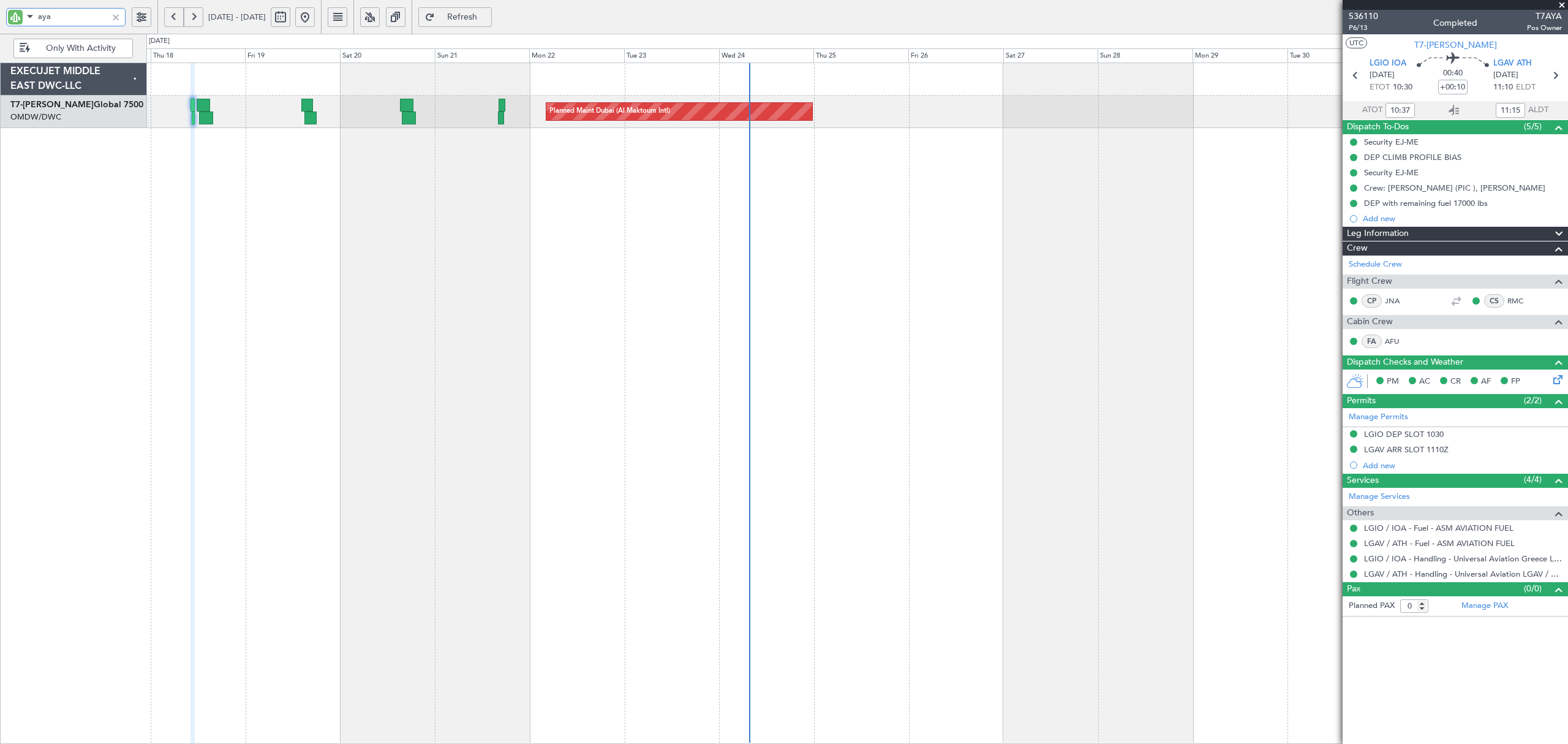
click at [791, 268] on div "Planned Maint Dubai (Al Maktoum Intl)" at bounding box center [857, 403] width 1421 height 681
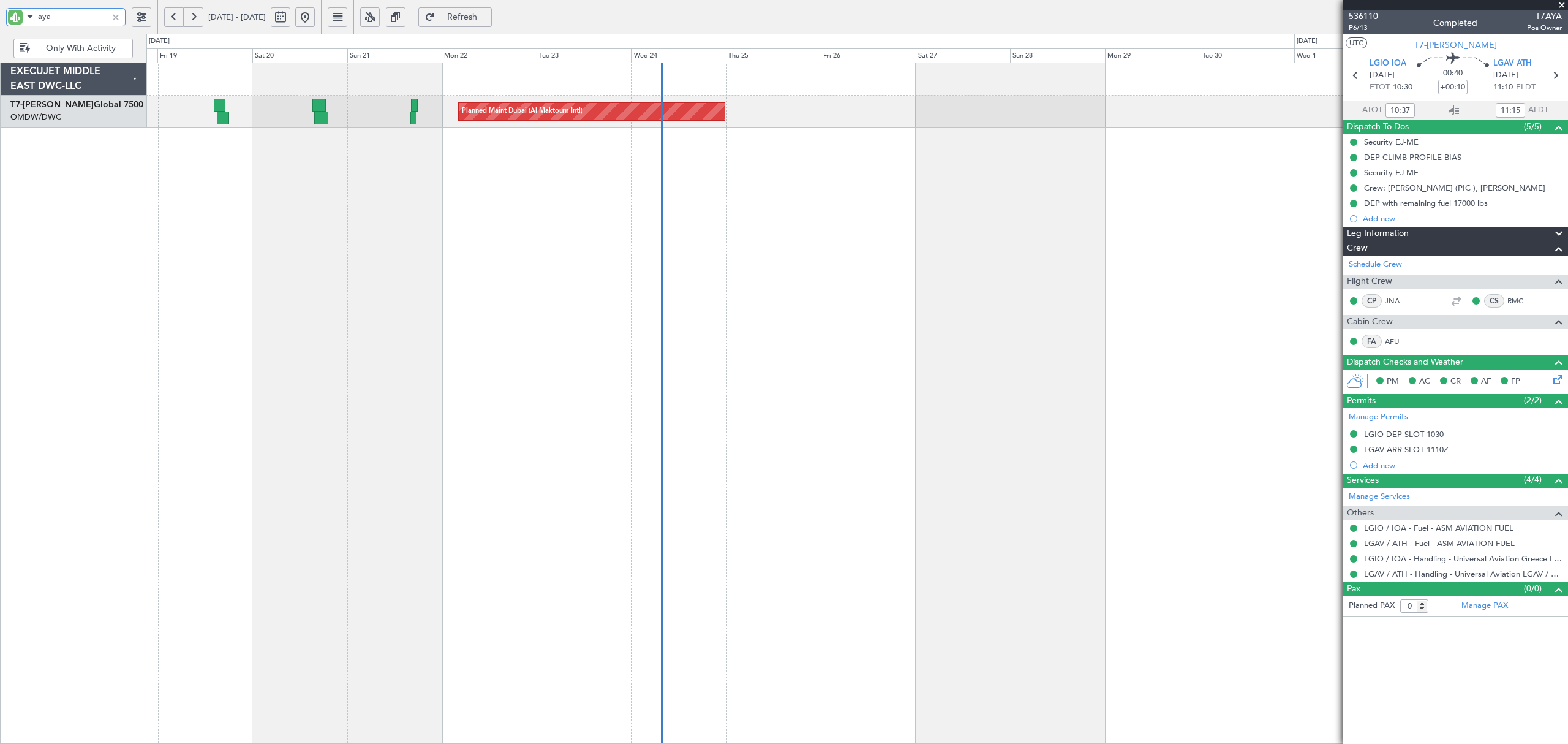
click at [719, 121] on div "Planned Maint Dubai (Al Maktoum Intl)" at bounding box center [591, 111] width 267 height 19
click at [736, 108] on div "Planned Maint Dubai (Al Maktoum Intl)" at bounding box center [857, 112] width 1421 height 33
type input "Dherander Fithani (DHF)"
type input "7312"
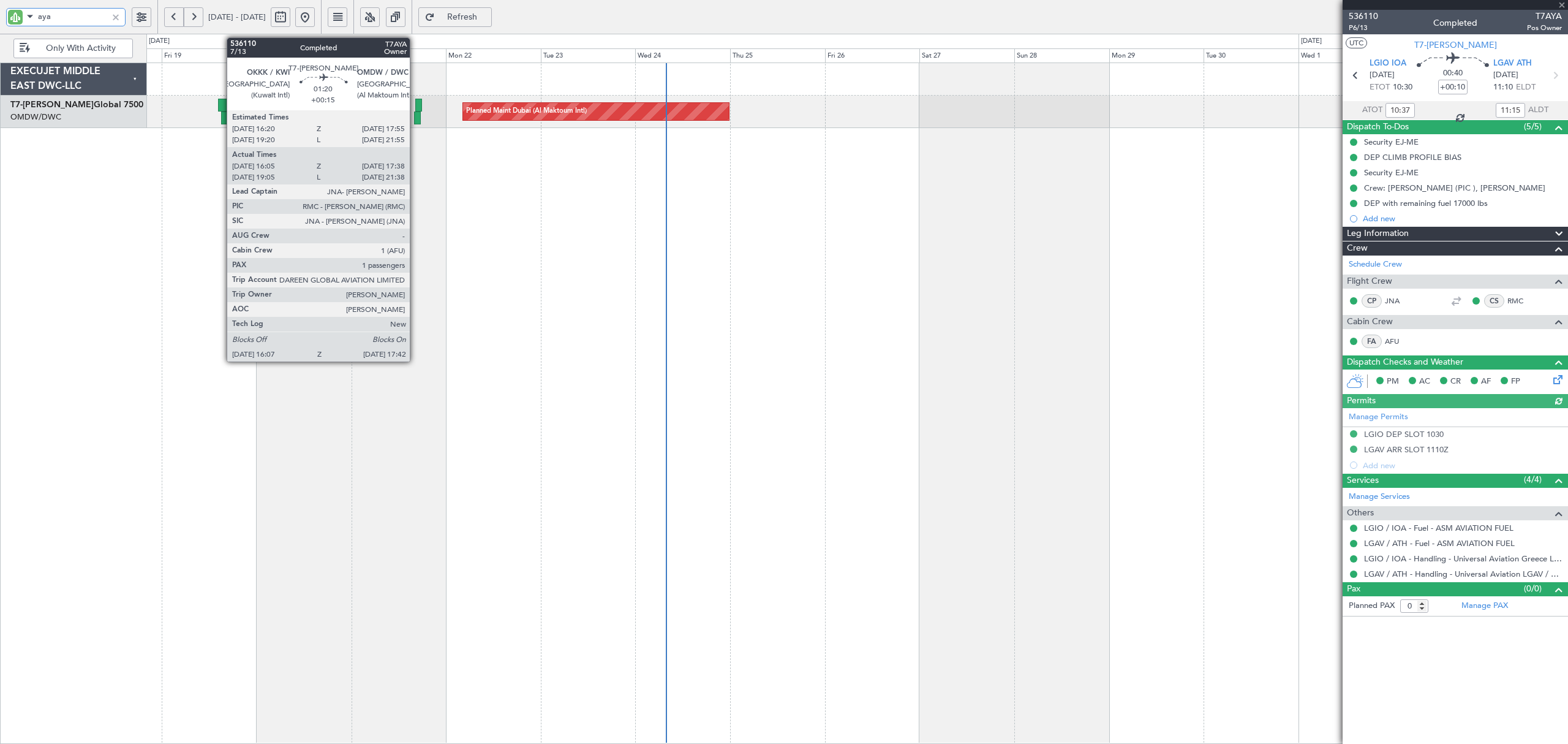
click at [415, 116] on div at bounding box center [417, 118] width 7 height 13
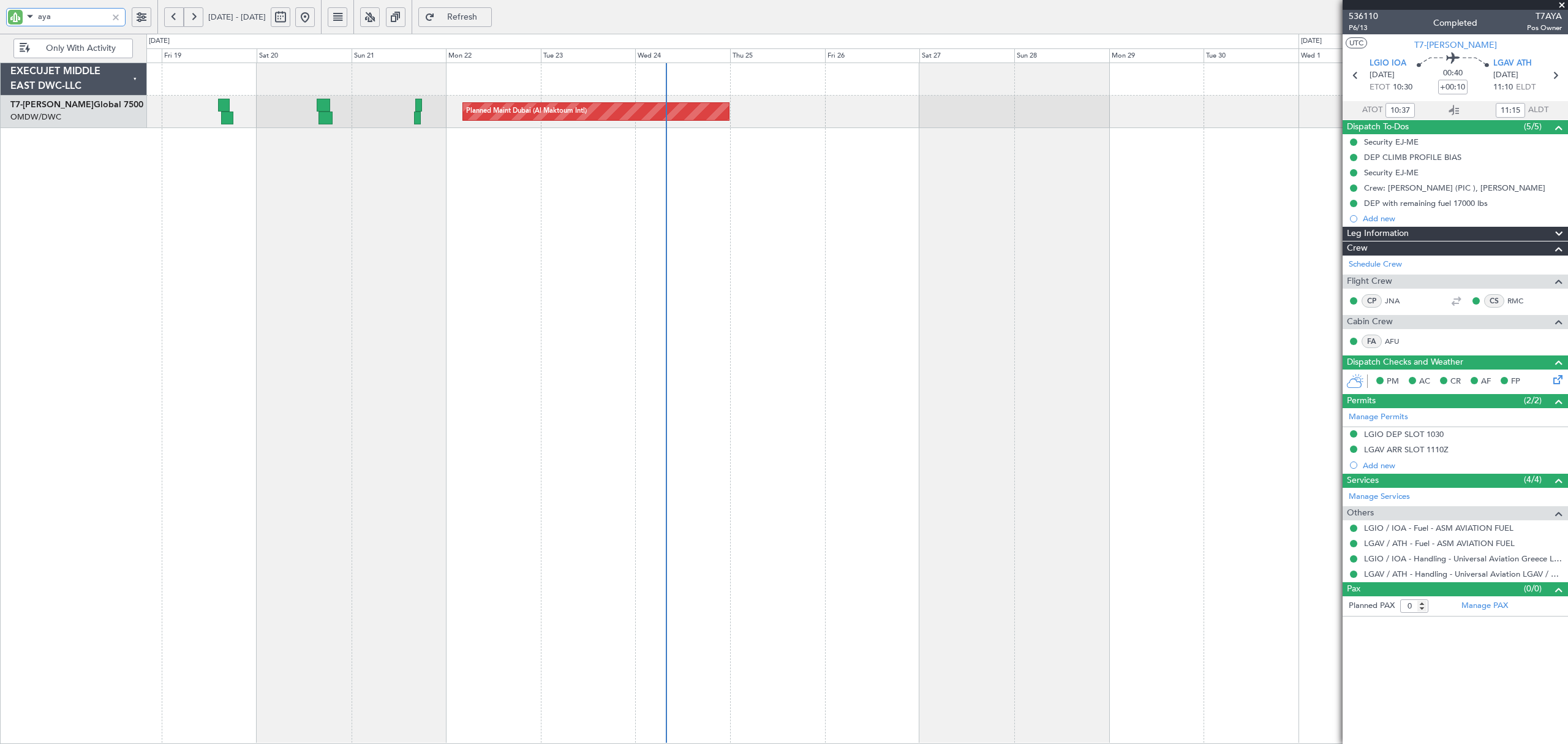
click at [863, 323] on div "Planned Maint Dubai (Al Maktoum Intl)" at bounding box center [857, 403] width 1421 height 681
click at [115, 10] on div at bounding box center [115, 17] width 13 height 13
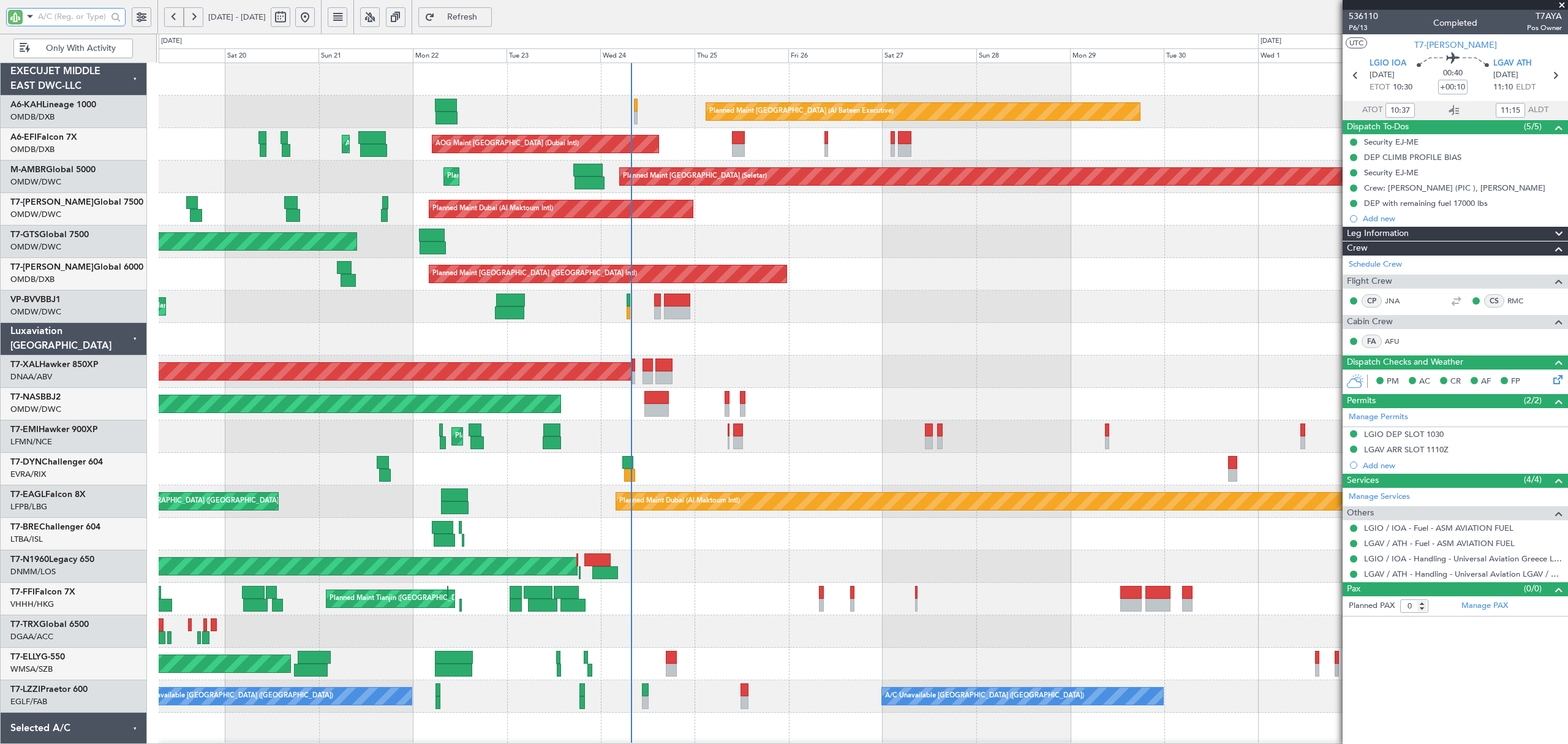
click at [672, 264] on div "Planned Maint Abu Dhabi (Al Bateen Executive) Planned Maint Dubai (Al Maktoum I…" at bounding box center [863, 420] width 1409 height 714
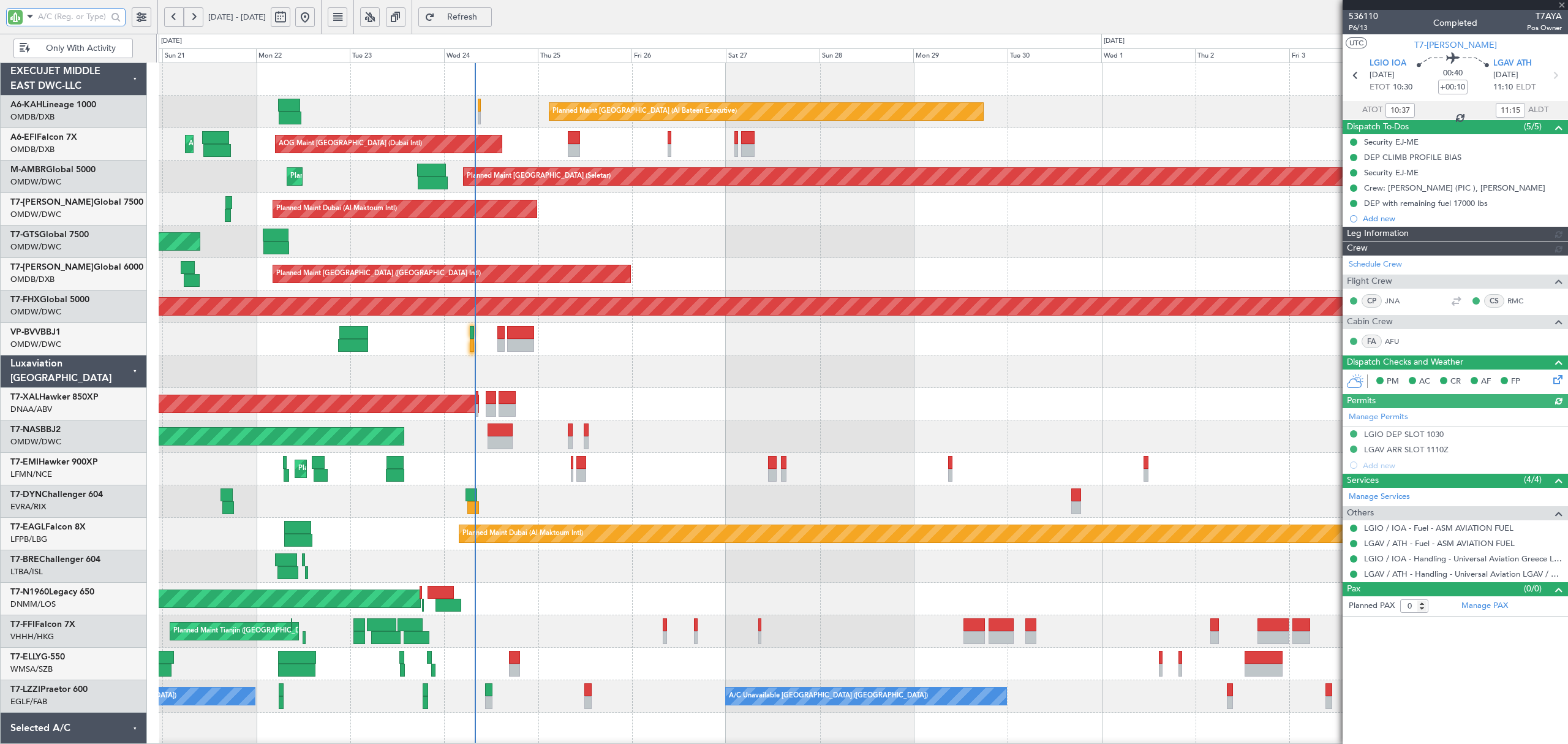
type input "Dherander Fithani (DHF)"
type input "7312"
type input "13:37"
type input "14:15"
type input "10:37"
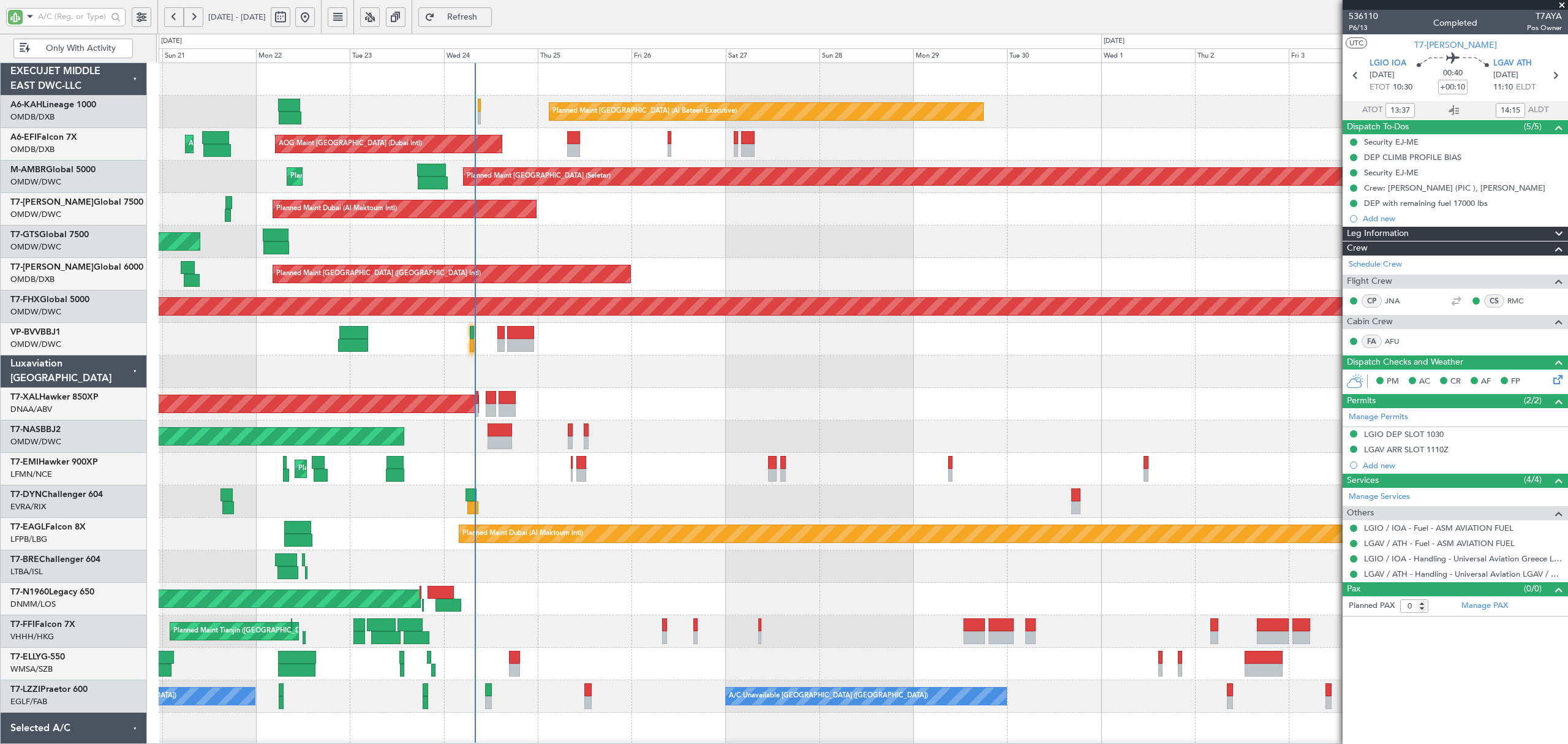
type input "11:15"
type input "Dherander Fithani (DHF)"
type input "7312"
type input "Dherander Fithani (DHF)"
type input "7312"
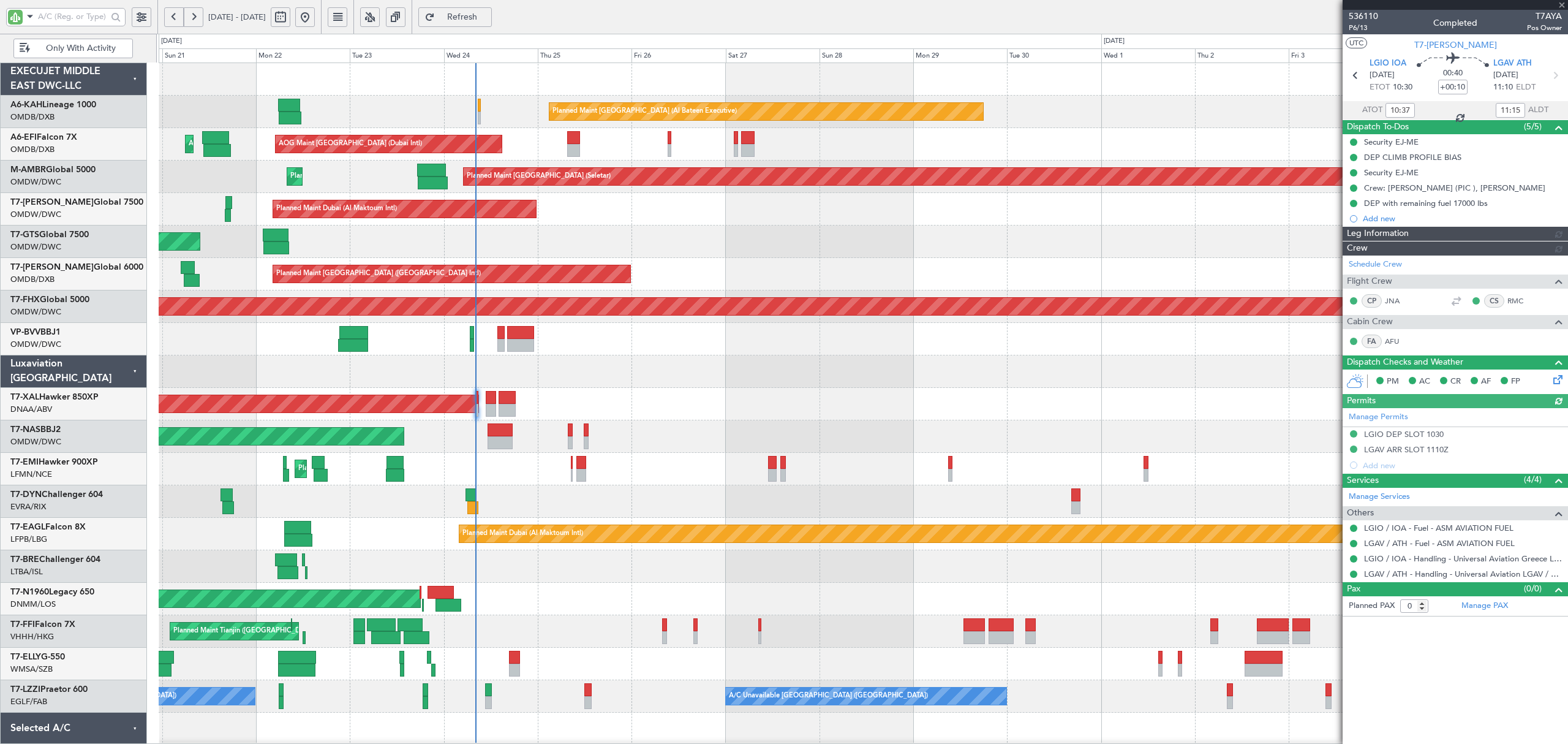
type input "Dherander Fithani (DHF)"
type input "7312"
type input "Dherander Fithani (DHF)"
type input "7312"
type input "Dherander Fithani (DHF)"
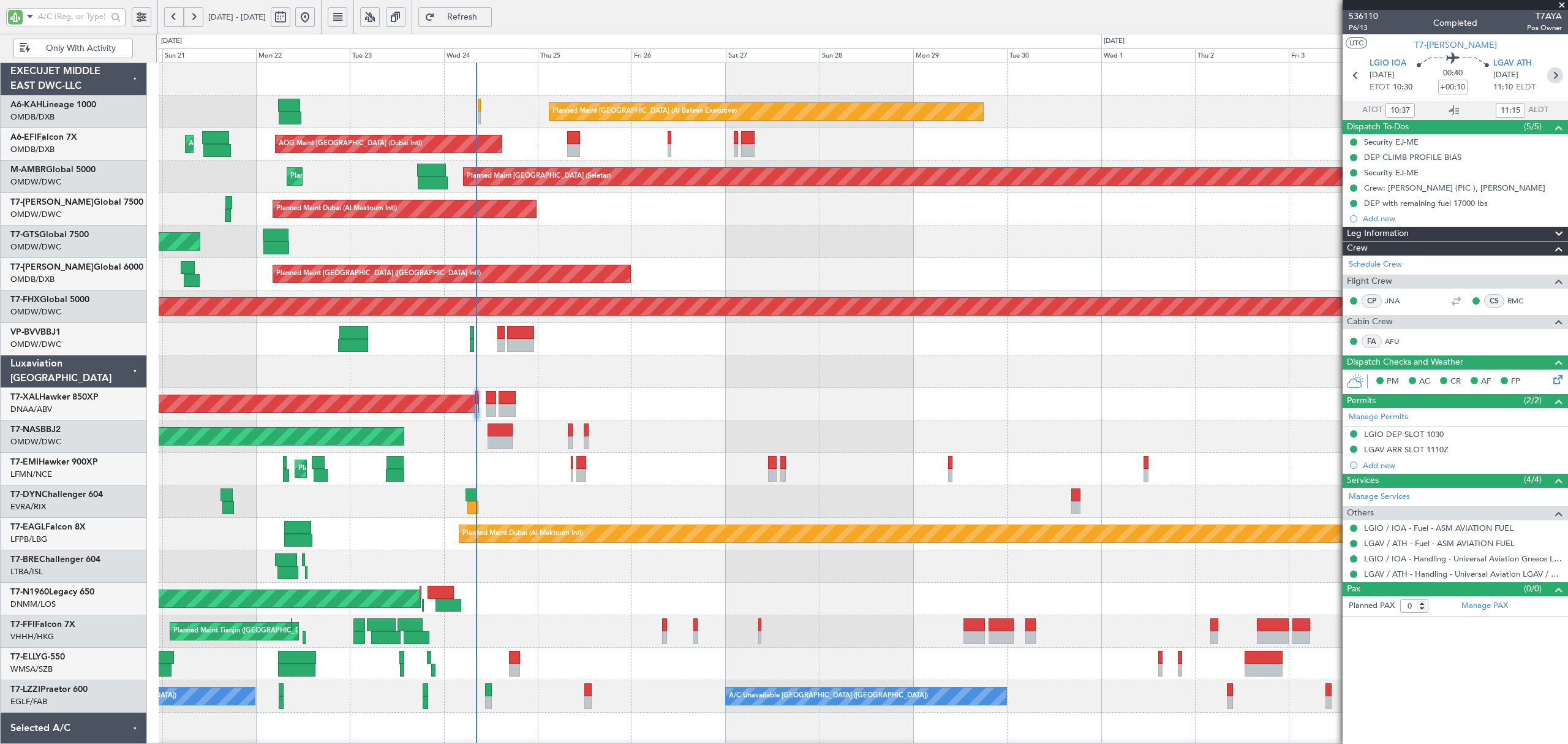
type input "7312"
type input "Dherander Fithani (DHF)"
type input "7312"
type input "Dherander Fithani (DHF)"
type input "7312"
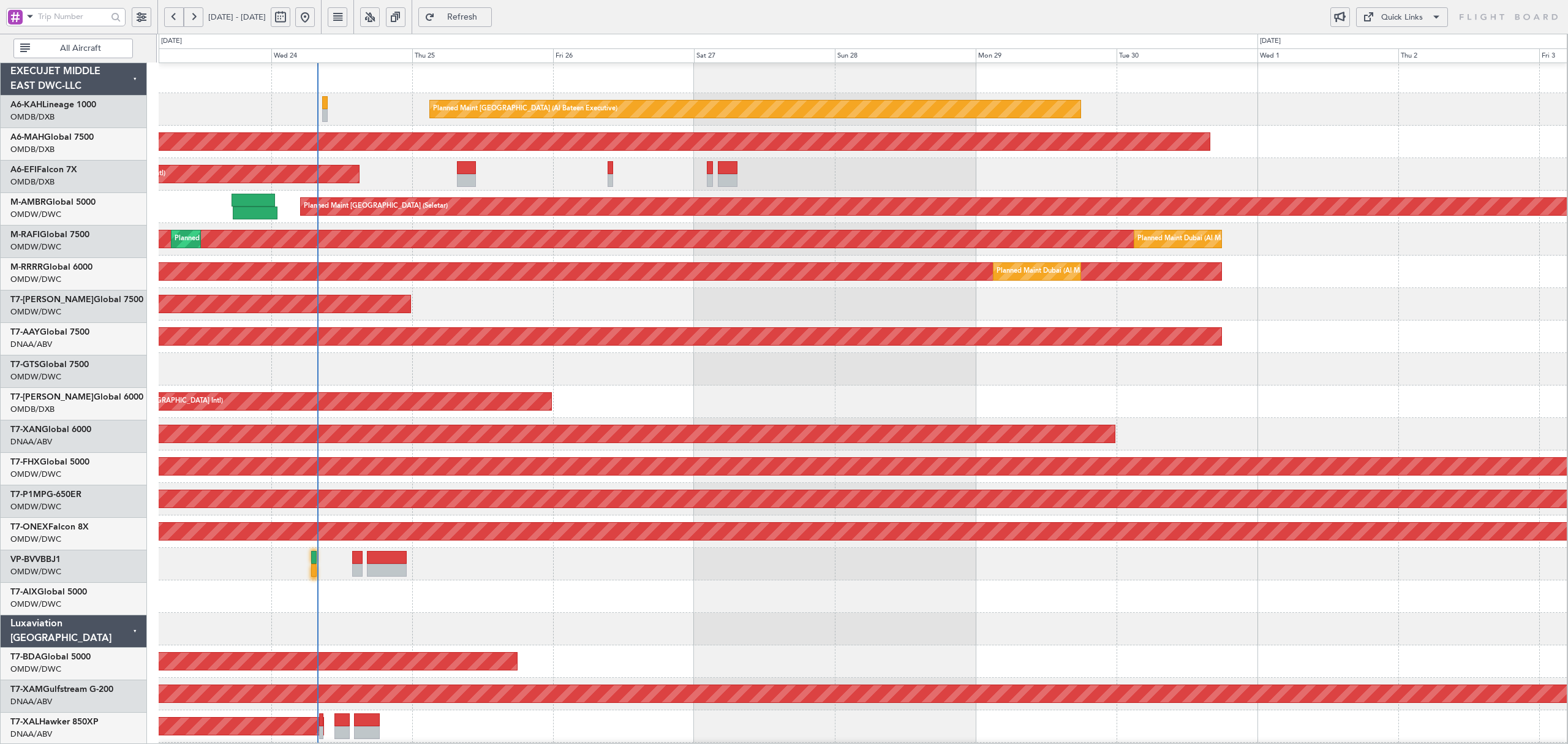
click at [60, 15] on input "text" at bounding box center [72, 16] width 69 height 19
click at [30, 19] on span at bounding box center [30, 16] width 15 height 16
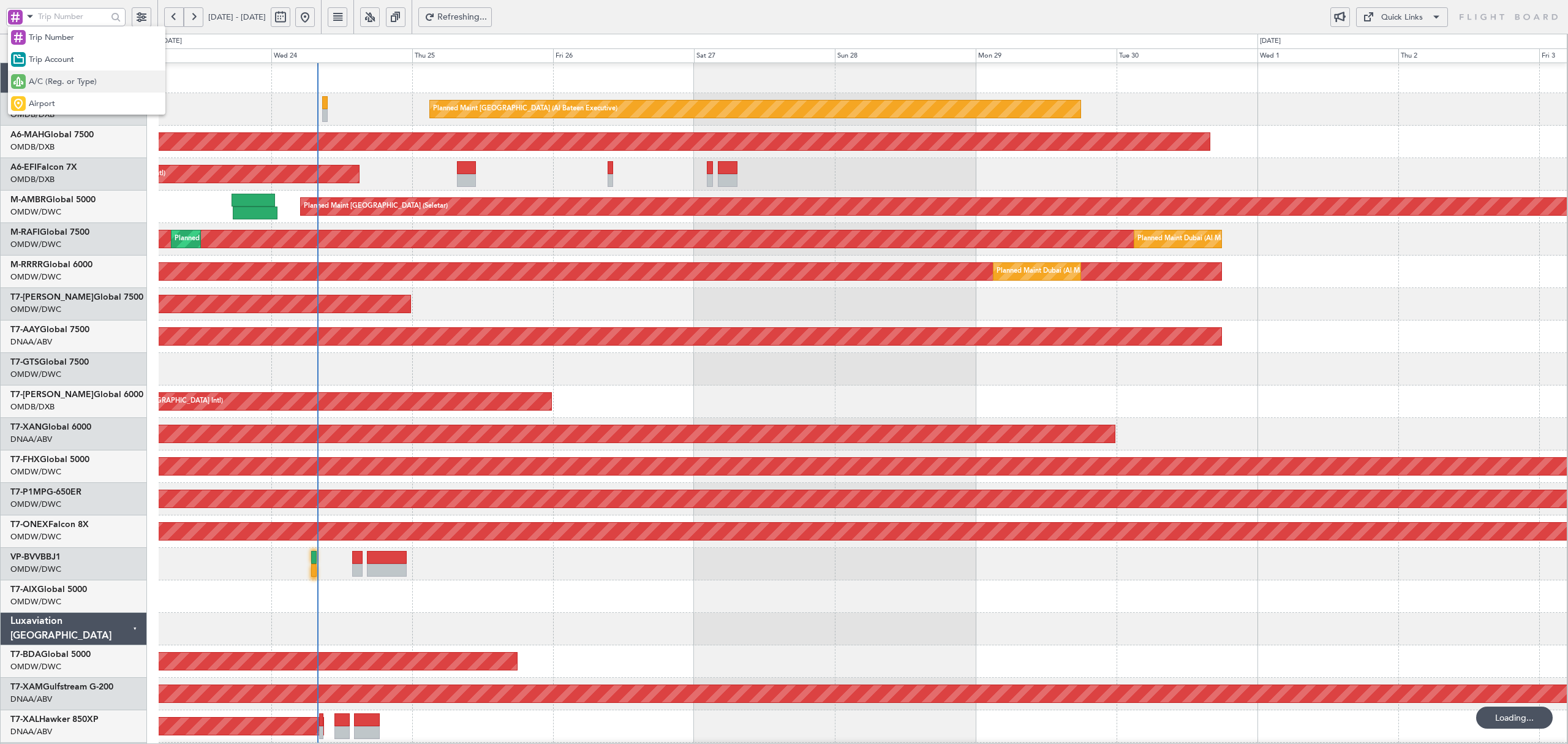
click at [45, 82] on span "A/C (Reg. or Type)" at bounding box center [63, 82] width 68 height 12
click at [62, 19] on input "text" at bounding box center [72, 16] width 69 height 19
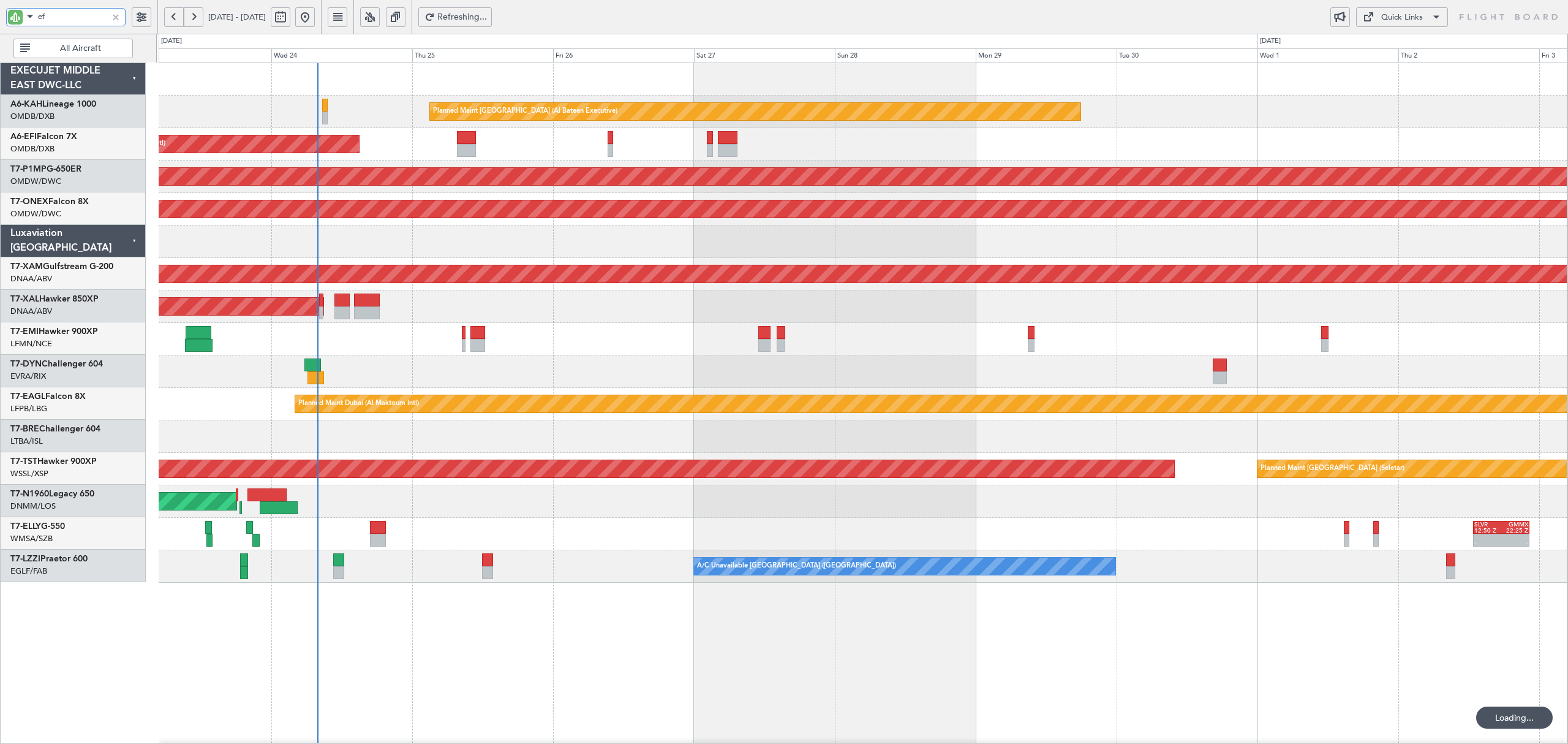
scroll to position [0, 0]
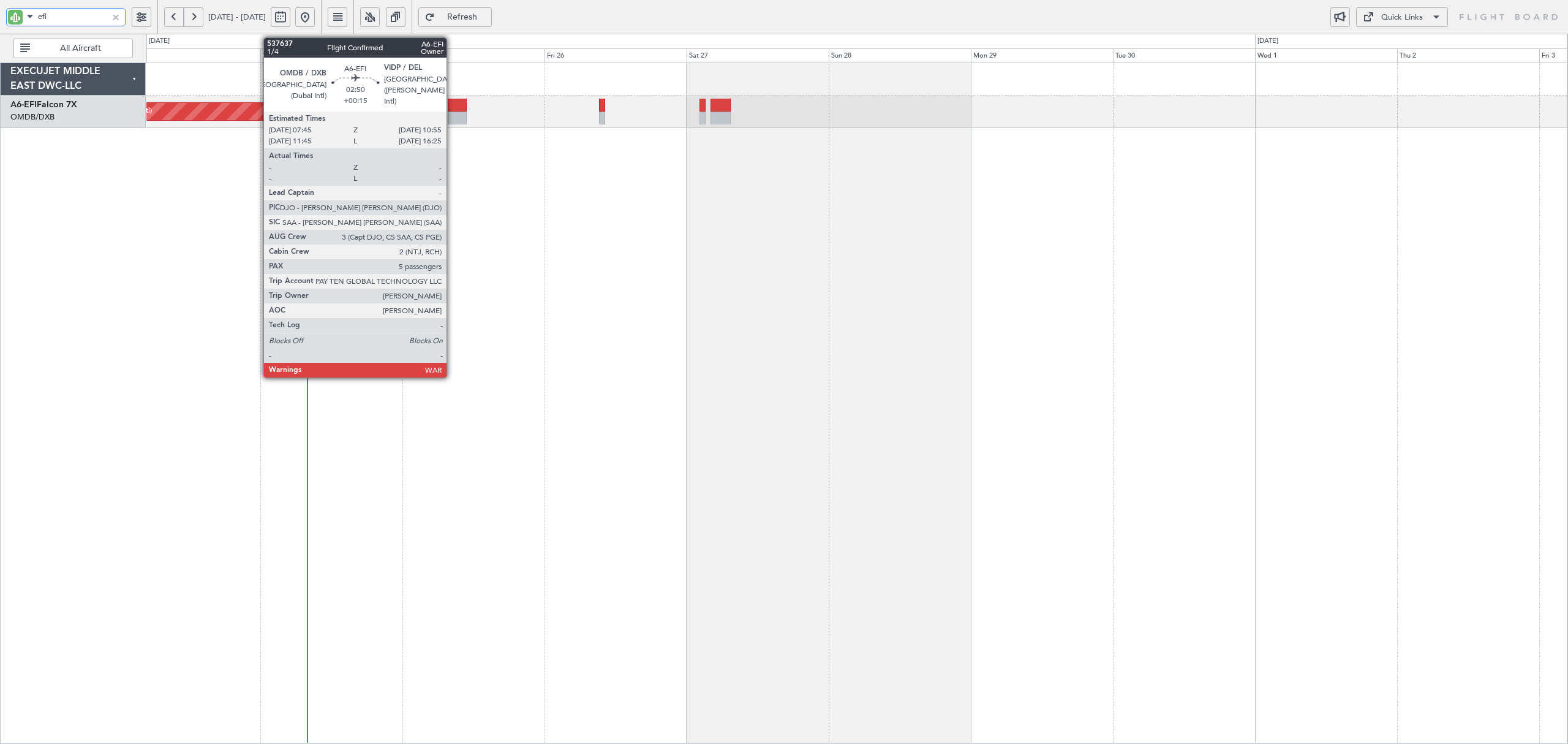
click at [452, 118] on div at bounding box center [457, 118] width 19 height 13
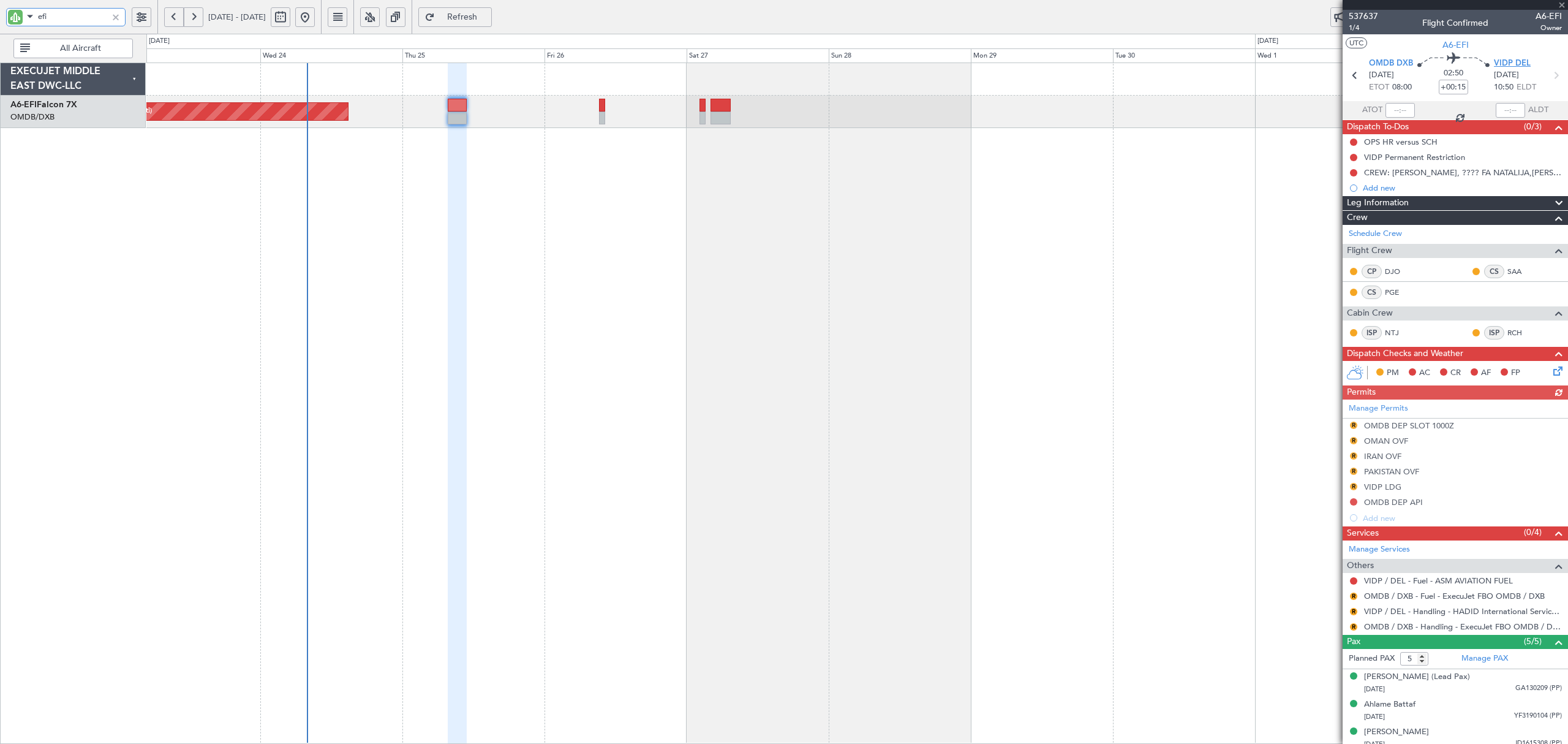
type input "efi"
click at [1512, 64] on span "VIDP DEL" at bounding box center [1512, 63] width 36 height 12
click at [1514, 67] on span "VIDP DEL" at bounding box center [1512, 63] width 36 height 12
click at [118, 18] on div at bounding box center [115, 17] width 13 height 13
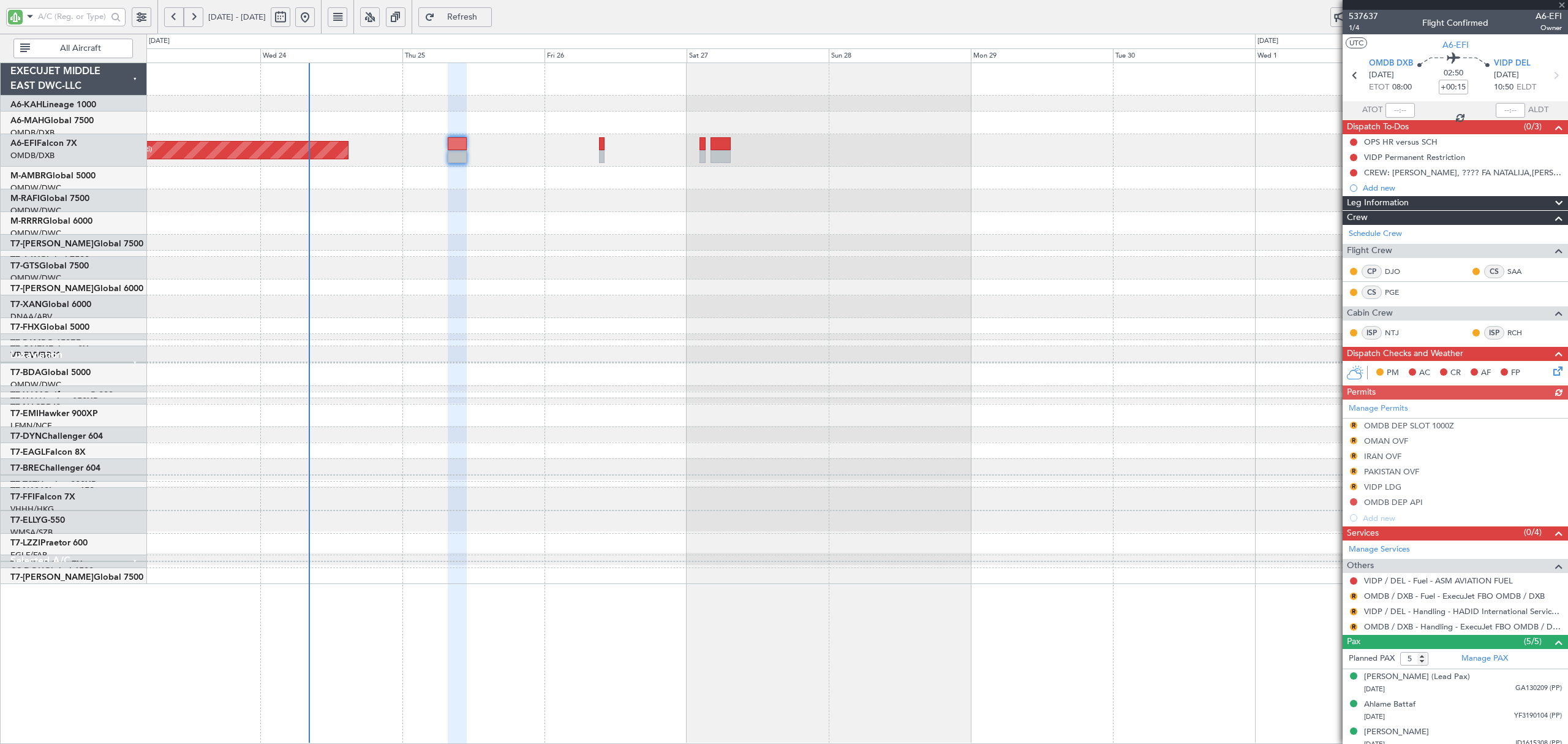
click at [89, 57] on button "All Aircraft" at bounding box center [73, 48] width 119 height 19
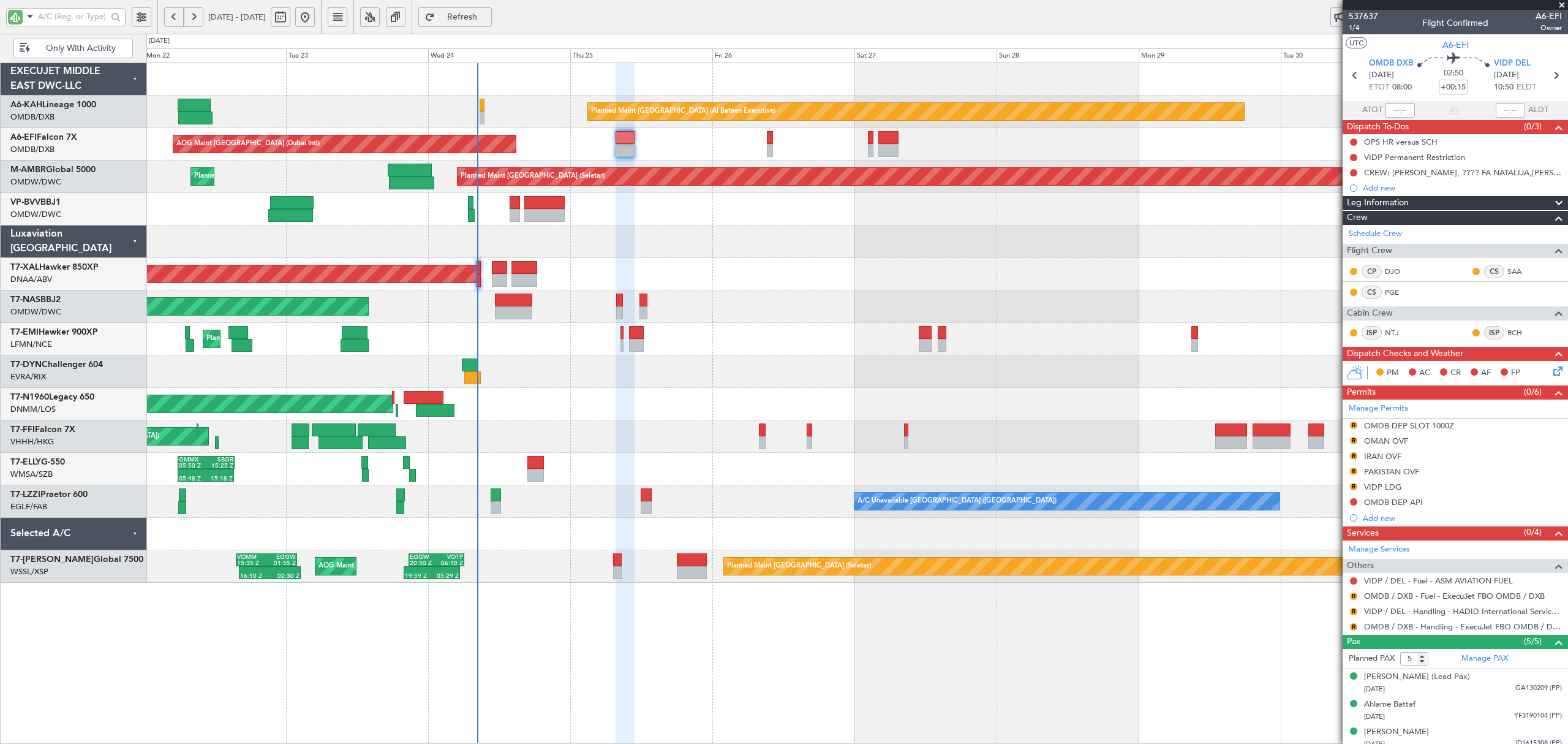
click at [748, 302] on div "Planned Maint Abu Dhabi (Al Bateen Executive) AOG Maint Dubai (Dubai Intl) AOG …" at bounding box center [857, 323] width 1421 height 520
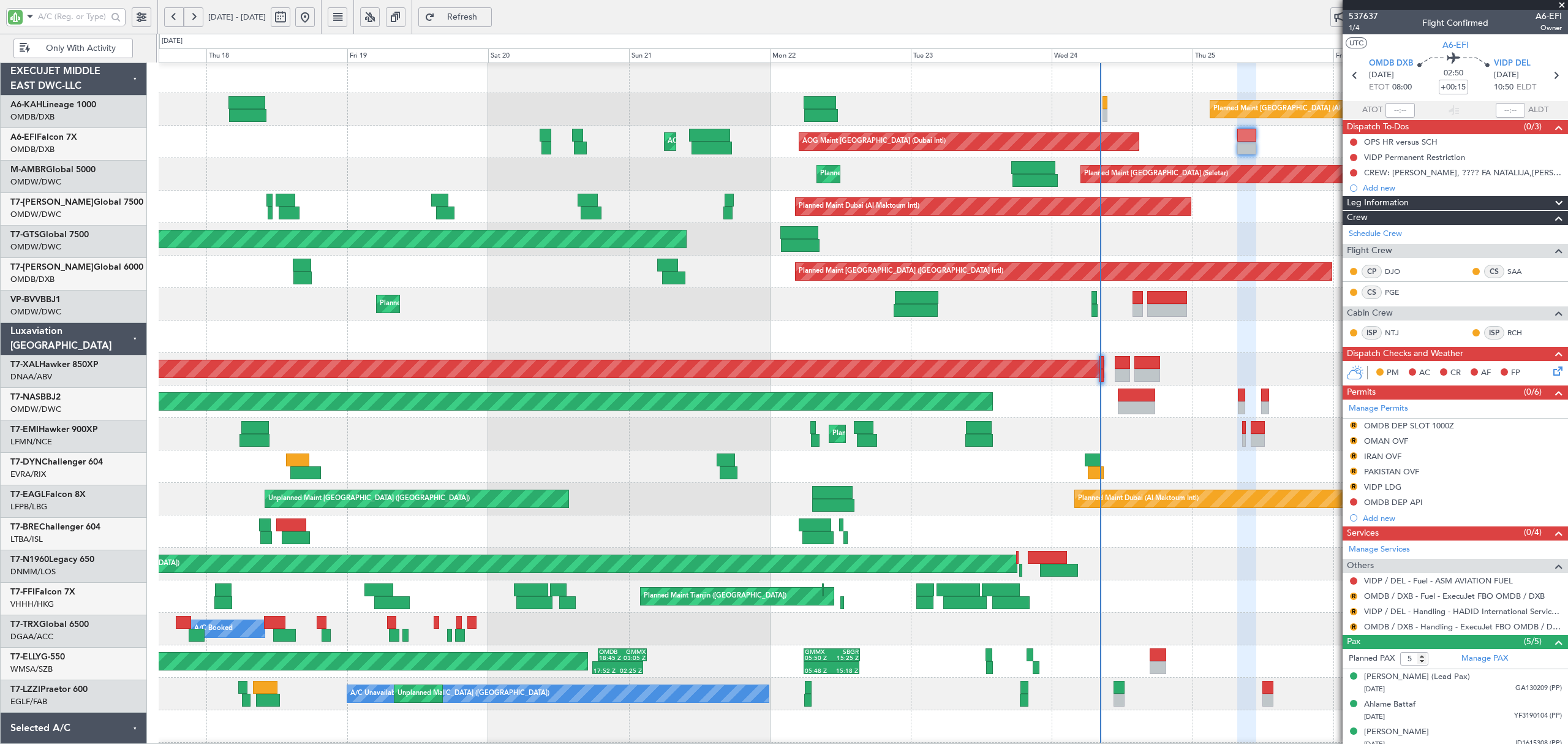
scroll to position [3, 0]
click at [594, 326] on div at bounding box center [863, 337] width 1409 height 33
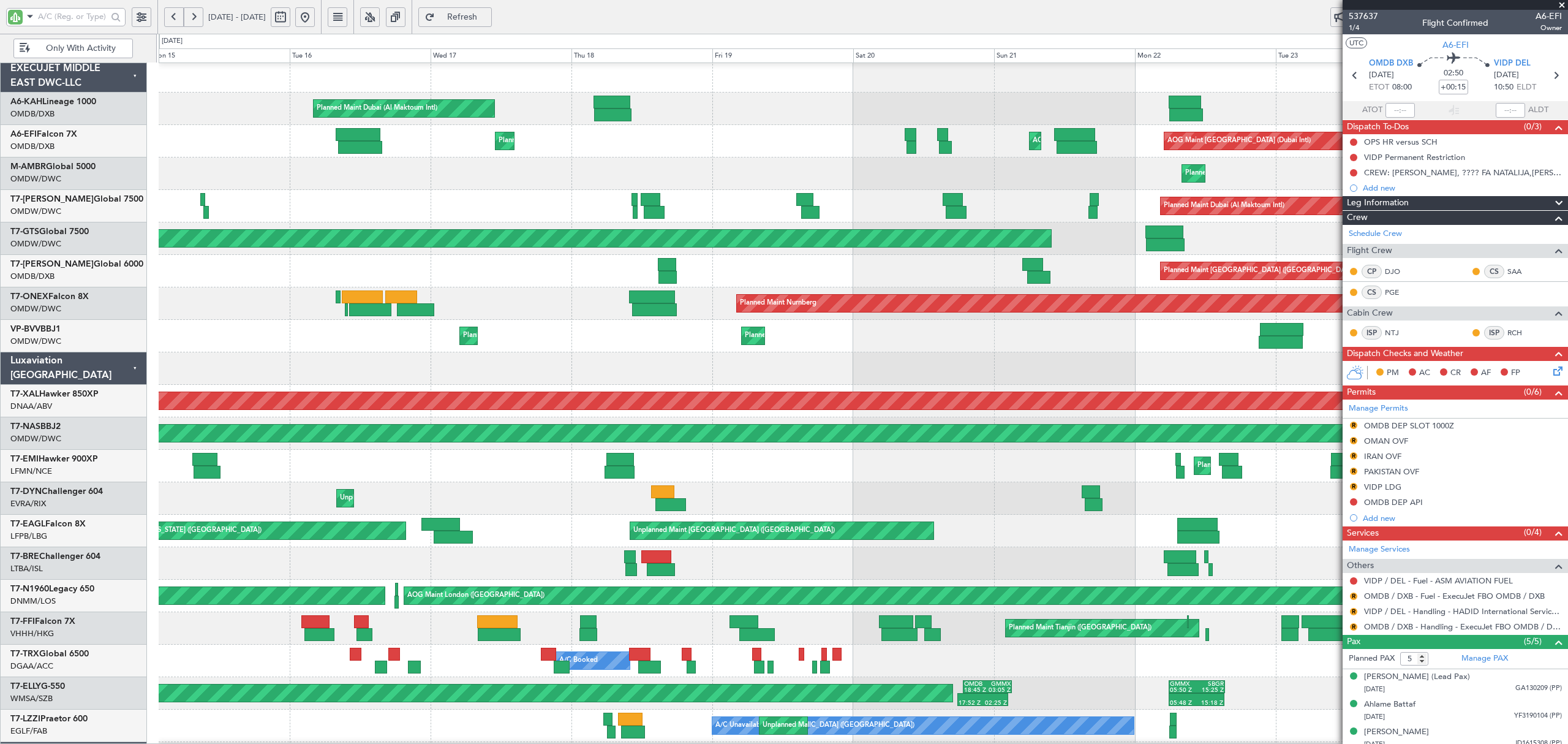
click at [655, 331] on div "Planned Maint Dubai (Al Maktoum Intl) Planned Maint Dubai (Al Maktoum Intl)" at bounding box center [863, 336] width 1409 height 33
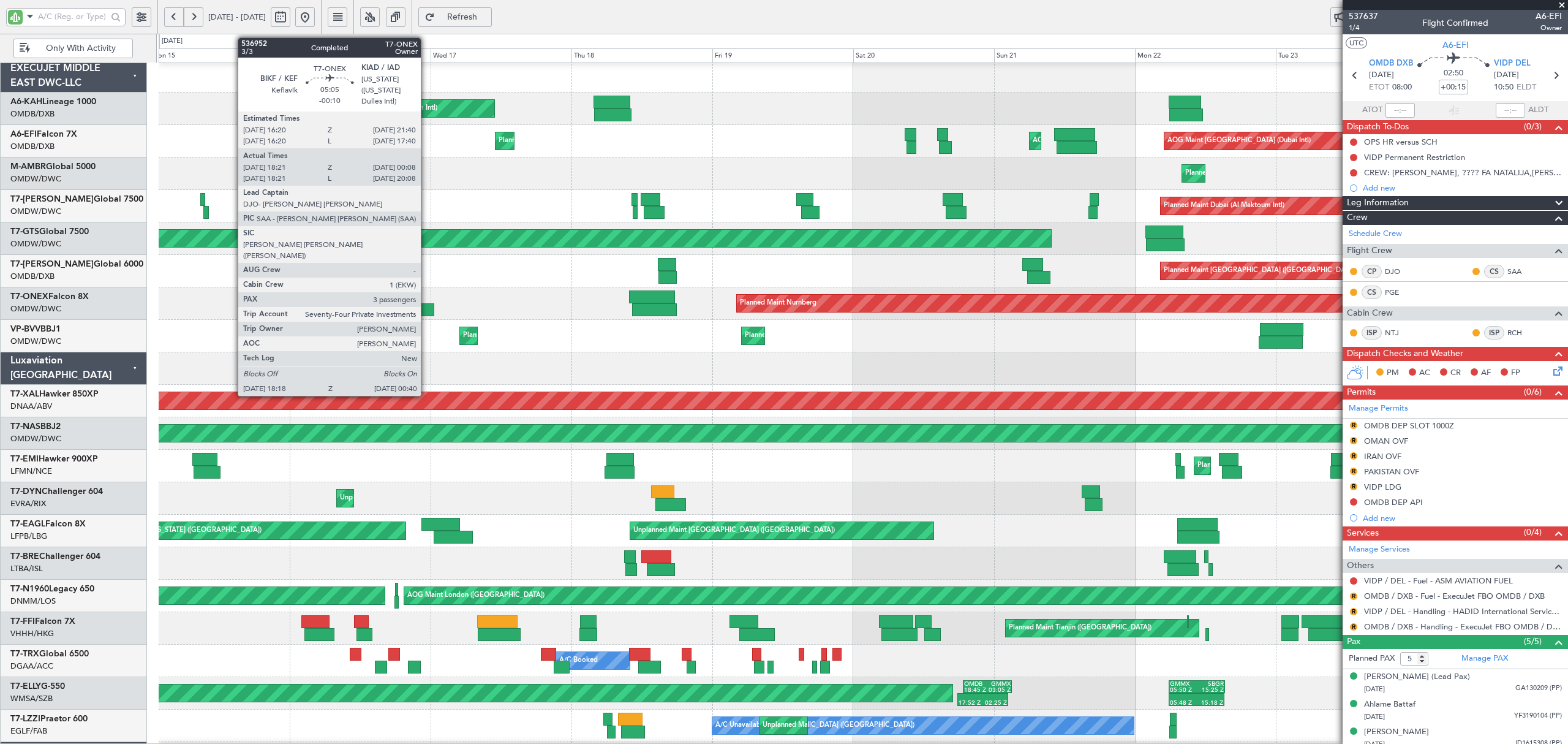
click at [427, 313] on div at bounding box center [415, 309] width 38 height 13
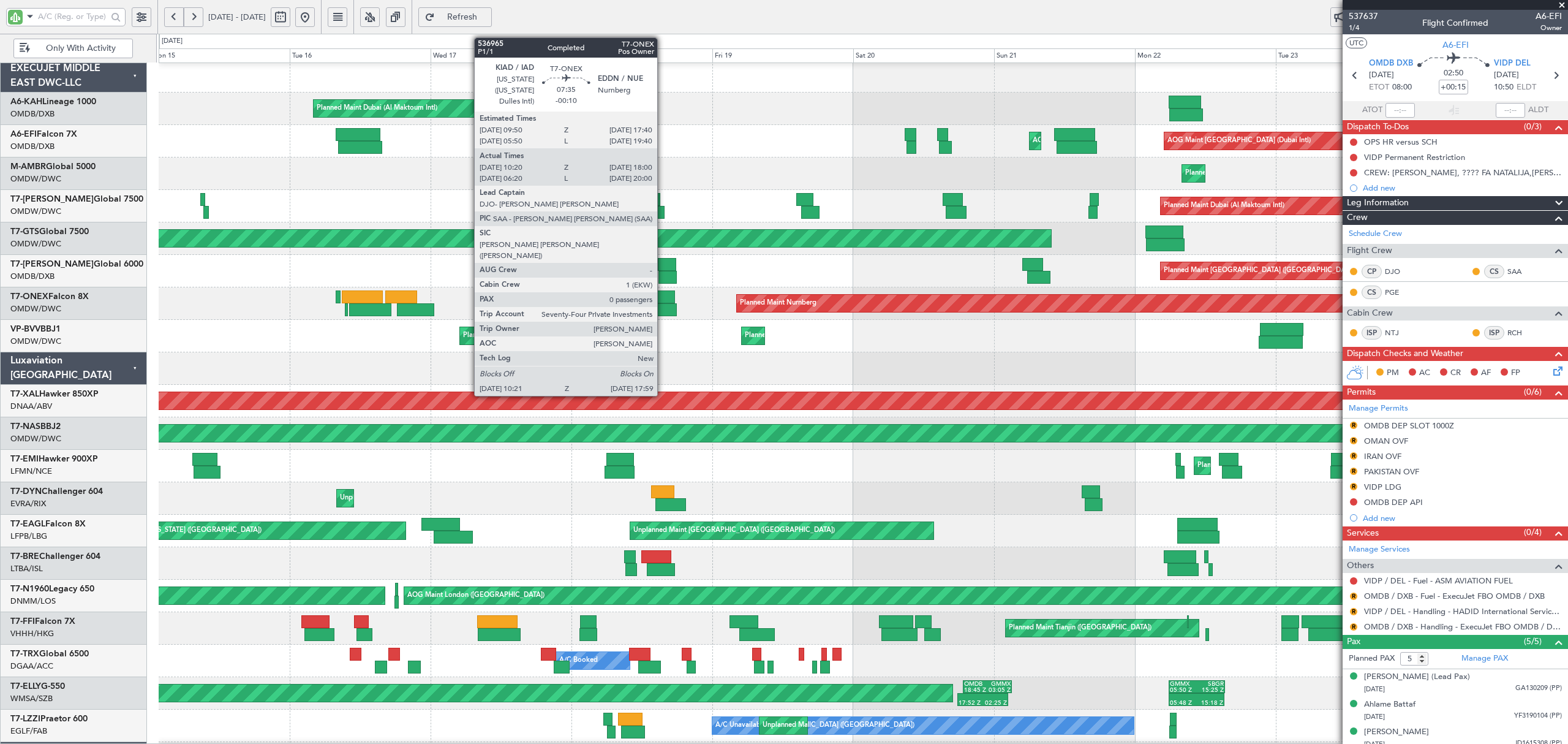
click at [663, 302] on div at bounding box center [652, 296] width 47 height 13
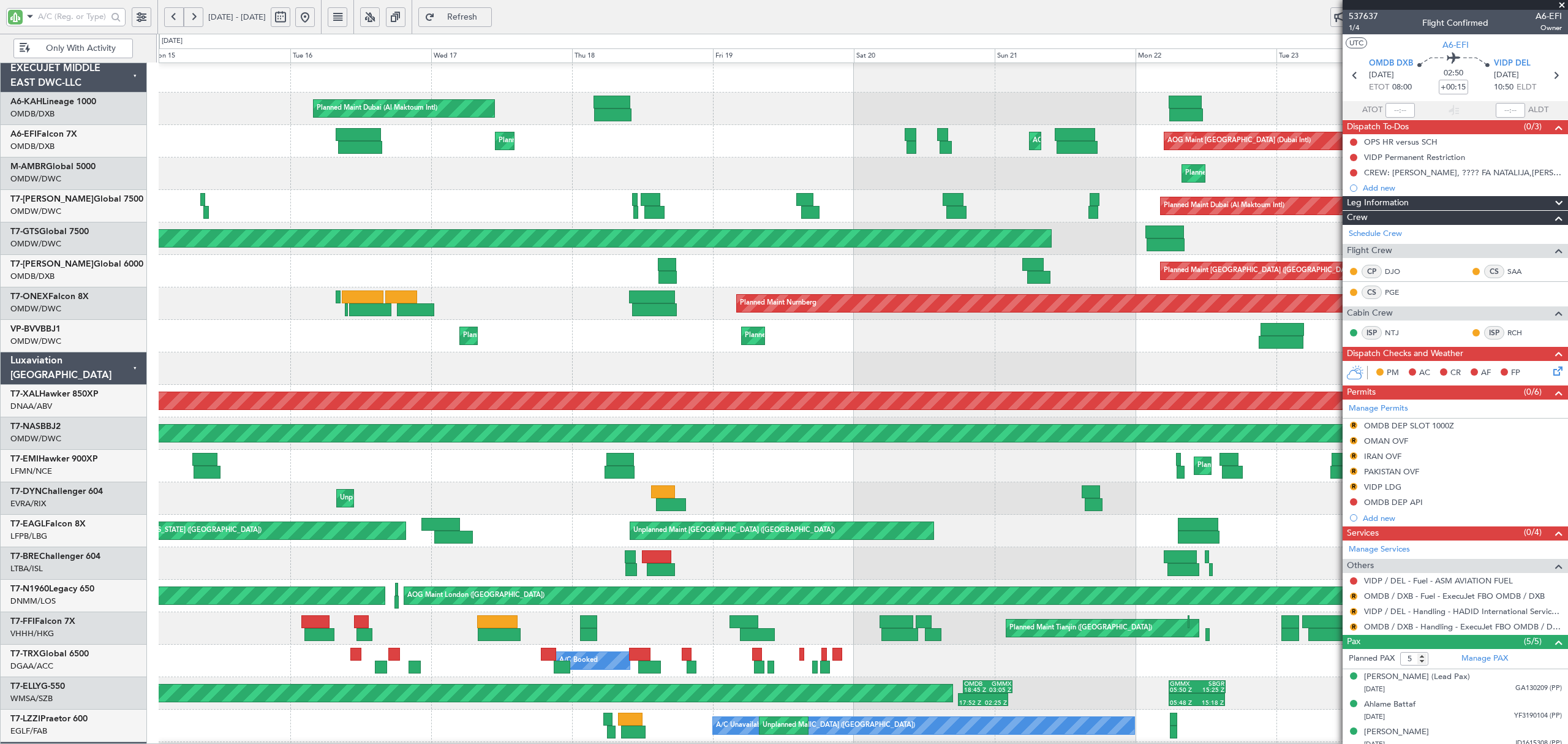
scroll to position [0, 0]
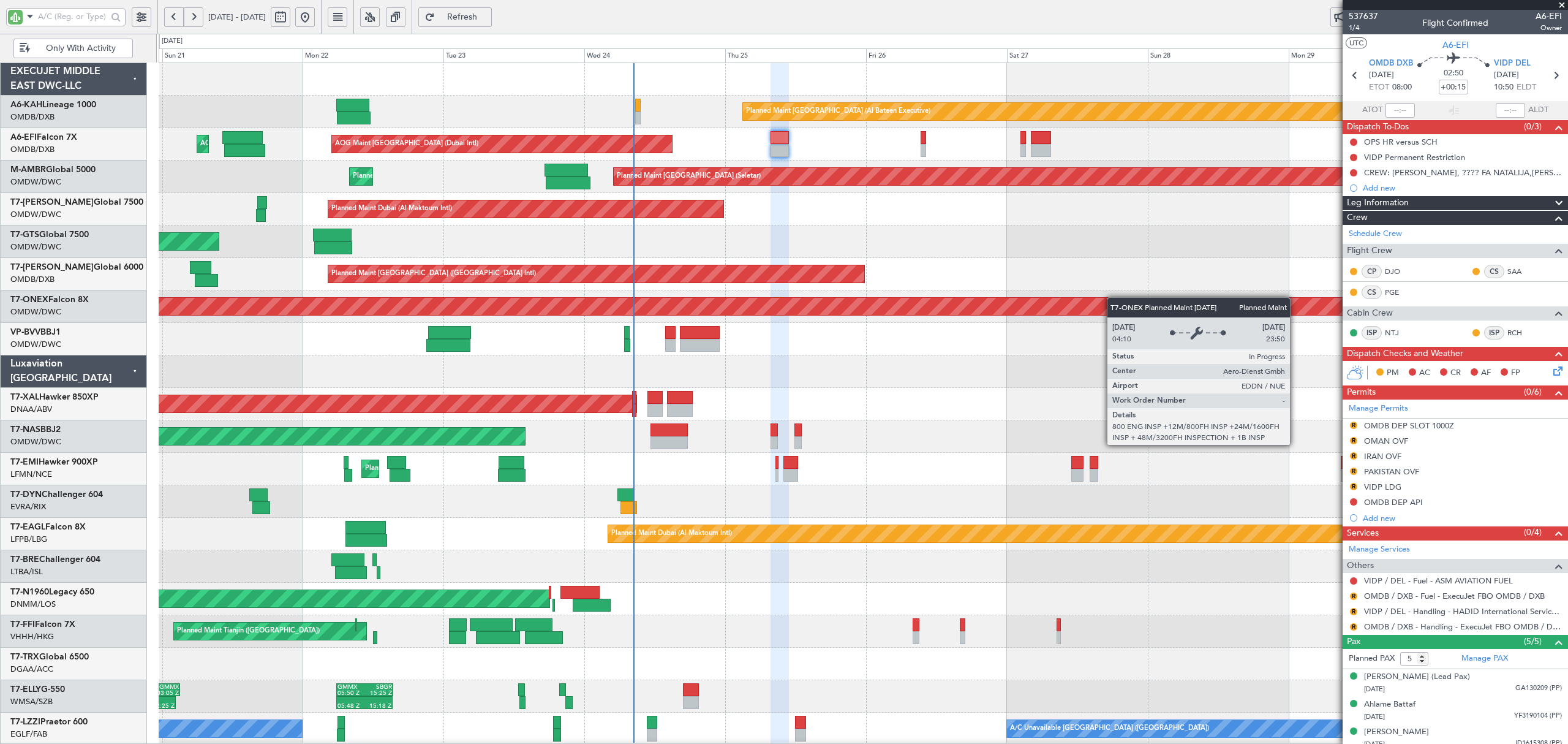
click at [101, 296] on div "Planned Maint Abu Dhabi (Al Bateen Executive) AOG Maint Dubai (Dubai Intl) AOG …" at bounding box center [784, 389] width 1568 height 710
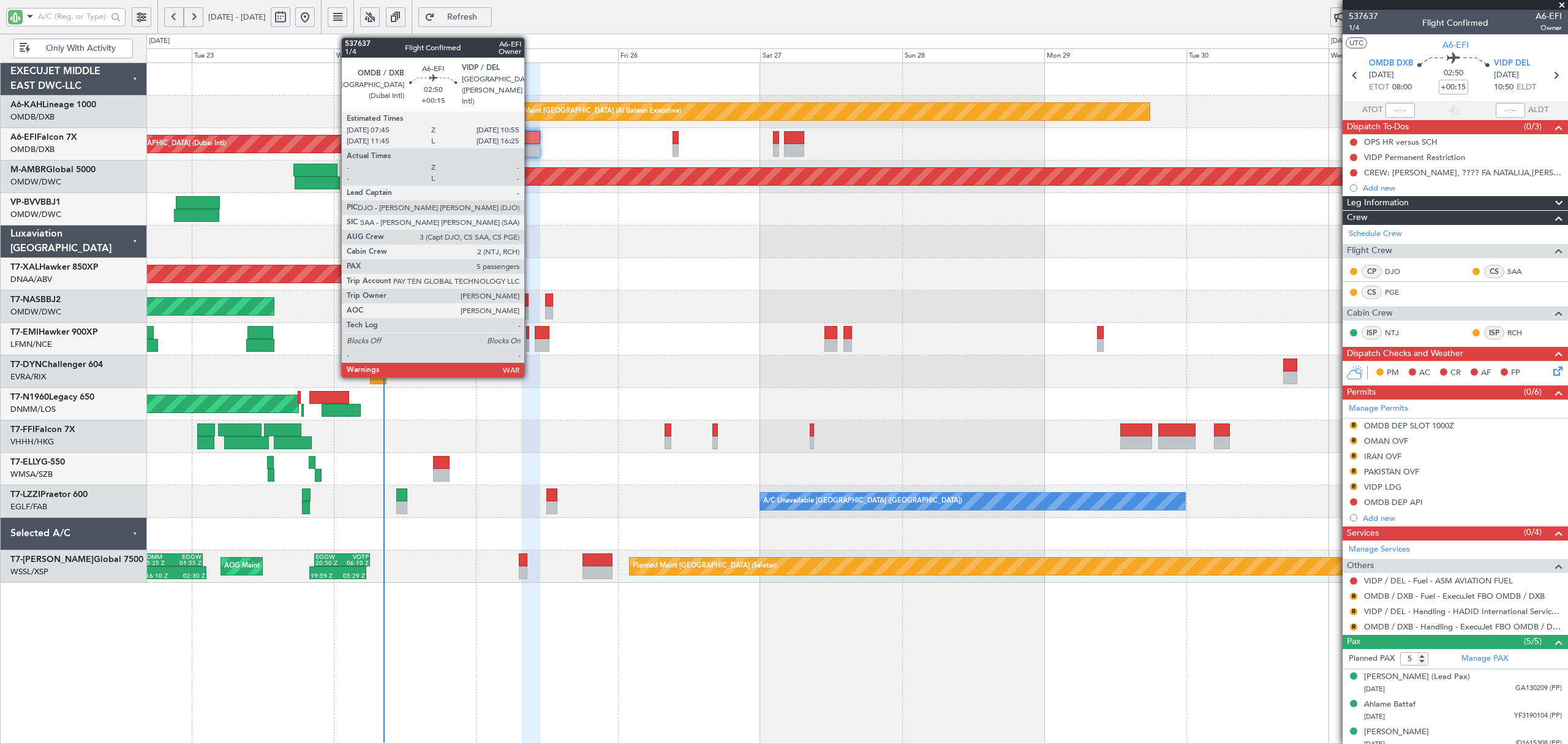
click at [530, 144] on div at bounding box center [531, 150] width 19 height 13
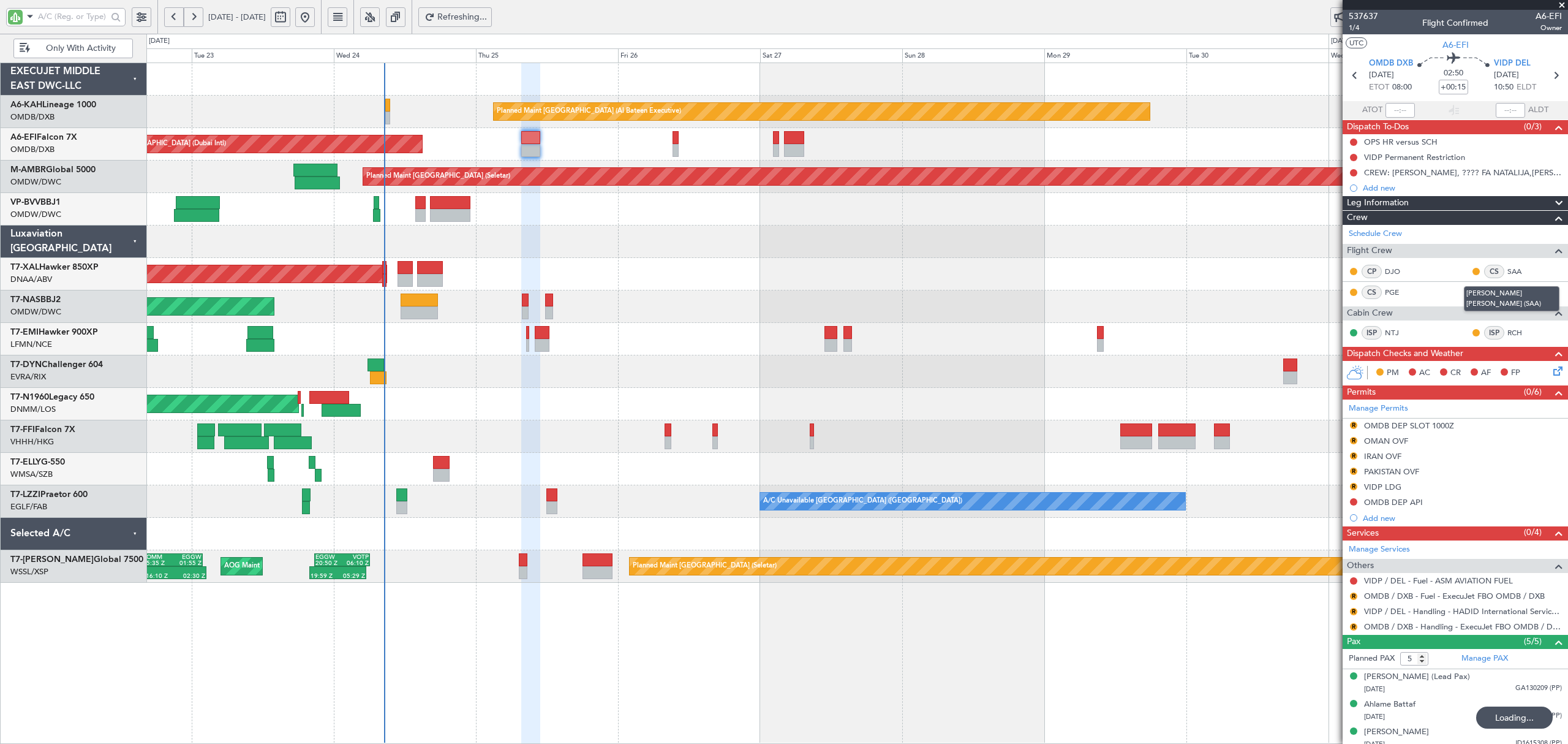
type input "6"
